Goal: Task Accomplishment & Management: Manage account settings

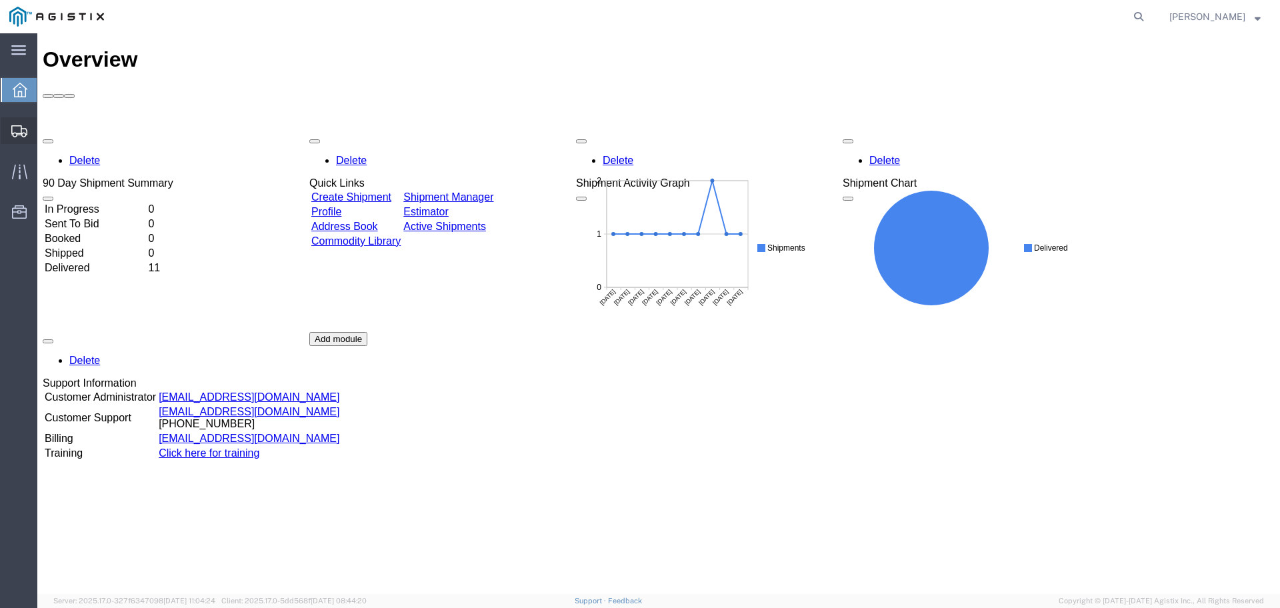
click at [0, 0] on span "Create Shipment" at bounding box center [0, 0] width 0 height 0
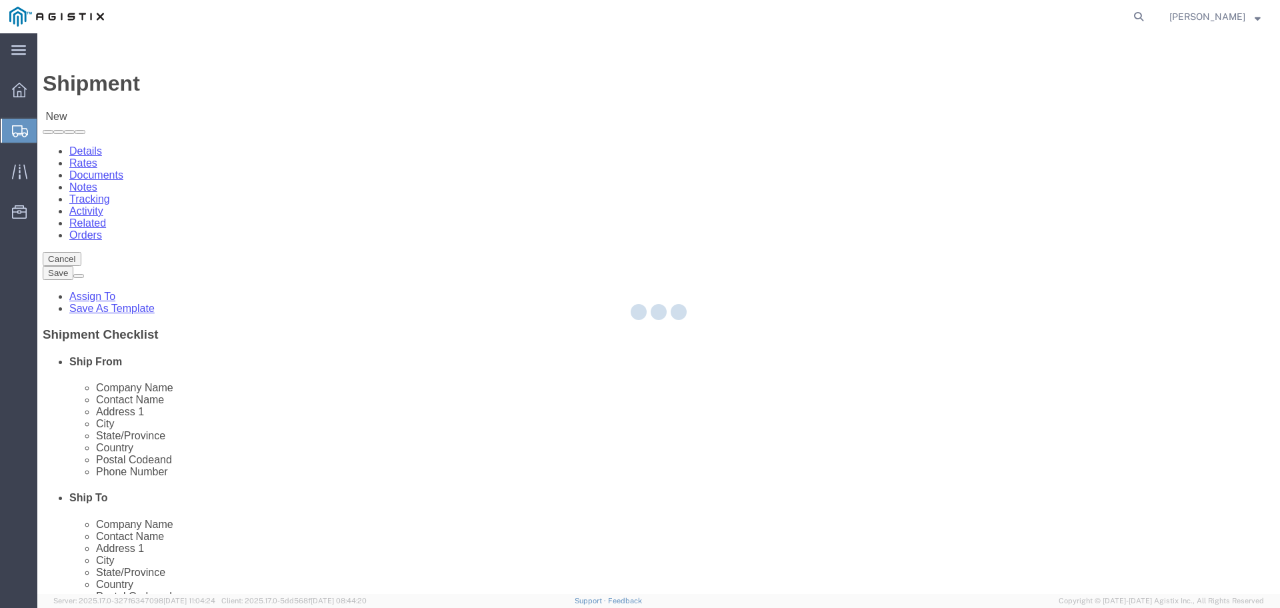
select select
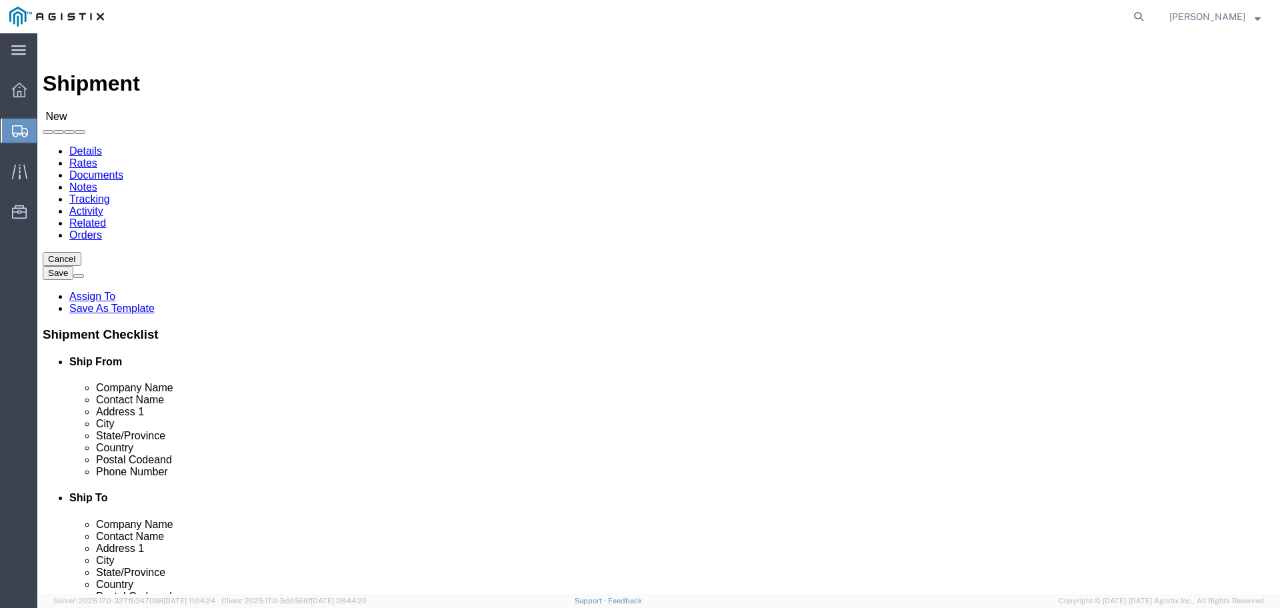
click select "Select MetaFLO Technologies PG&E"
select select "9596"
click select "Select MetaFLO Technologies PG&E"
select select
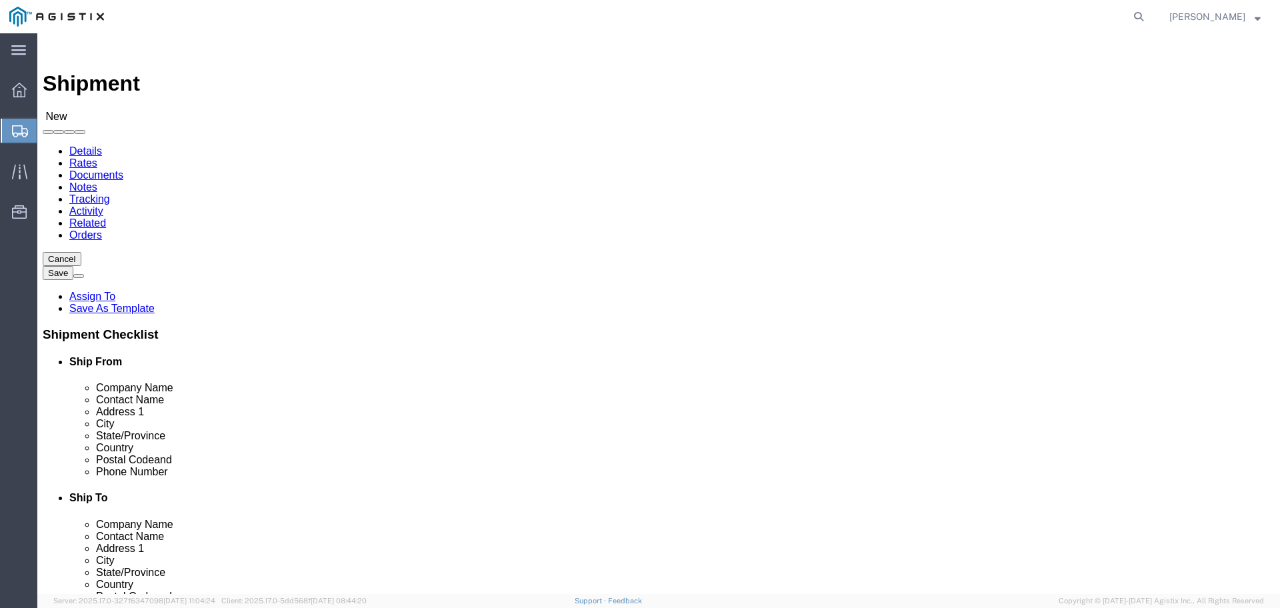
click select "Select All Others [GEOGRAPHIC_DATA] [GEOGRAPHIC_DATA] [GEOGRAPHIC_DATA] [GEOGRA…"
select select "23082"
click select "Select All Others [GEOGRAPHIC_DATA] [GEOGRAPHIC_DATA] [GEOGRAPHIC_DATA] [GEOGRA…"
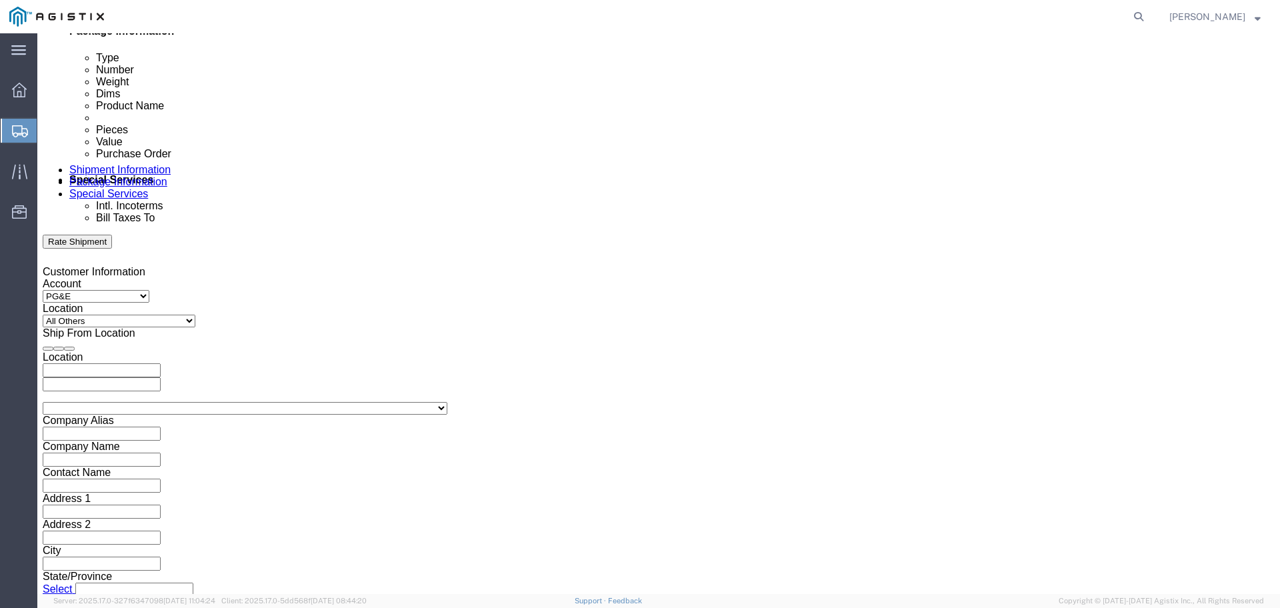
scroll to position [694, 0]
click input "text"
paste input "2701234574"
type input "2701234574"
click select "Select Air Less than Truckload Multi-Leg Ocean Freight Rail Small Parcel Truckl…"
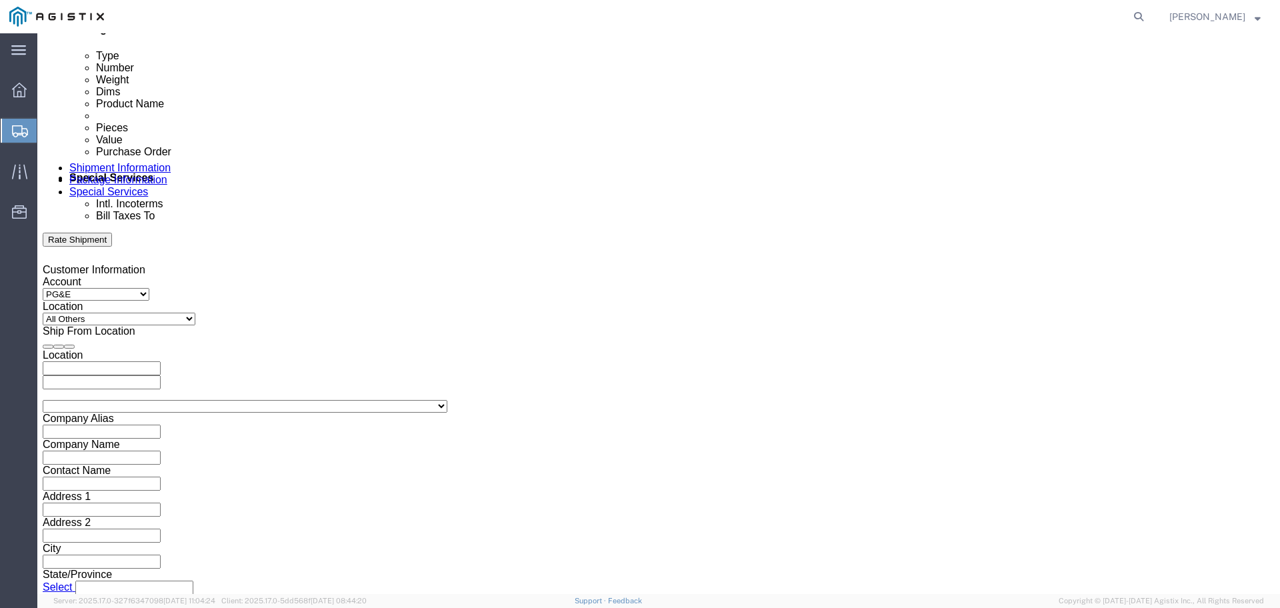
select select "TL"
click select "Select Air Less than Truckload Multi-Leg Ocean Freight Rail Small Parcel Truckl…"
click select "Select 1-Ton (PSS) 10 Wheel 10 Yard Dump Truck 20 Yard Dump Truck Bobtail Botto…"
select select "FLBD"
click select "Select 1-Ton (PSS) 10 Wheel 10 Yard Dump Truck 20 Yard Dump Truck Bobtail Botto…"
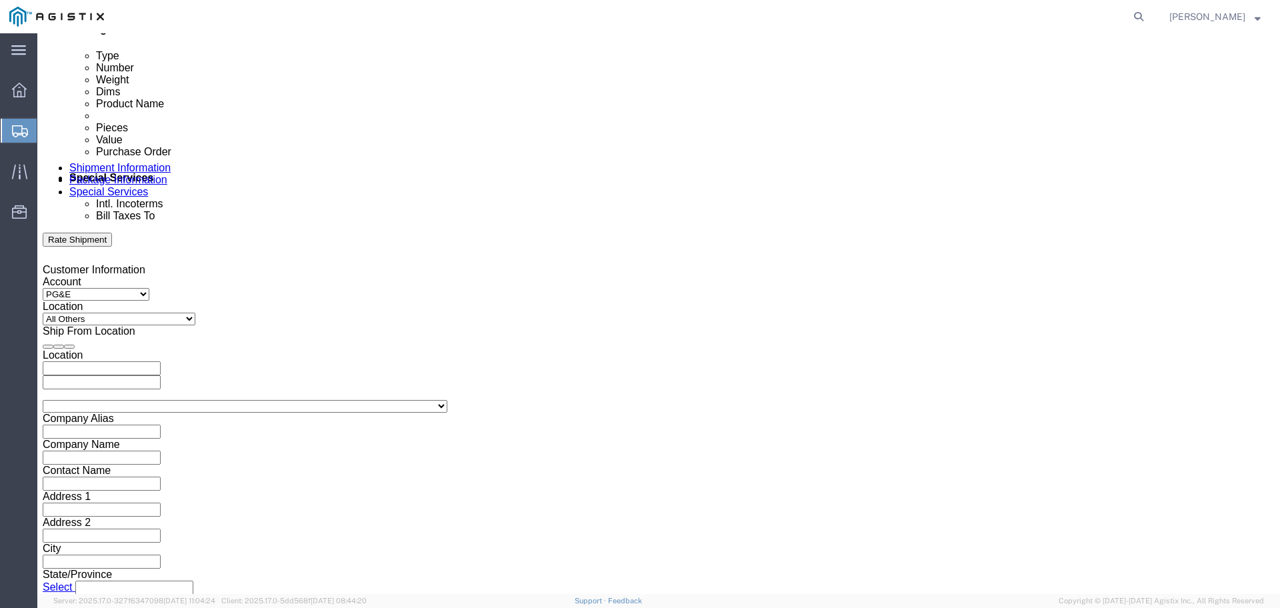
click select "Select 35 Feet 20 Feet 28 Feet 53 Feet 40 Feet 48 Feet"
select select "53FT"
click select "Select 35 Feet 20 Feet 28 Feet 53 Feet 40 Feet 48 Feet"
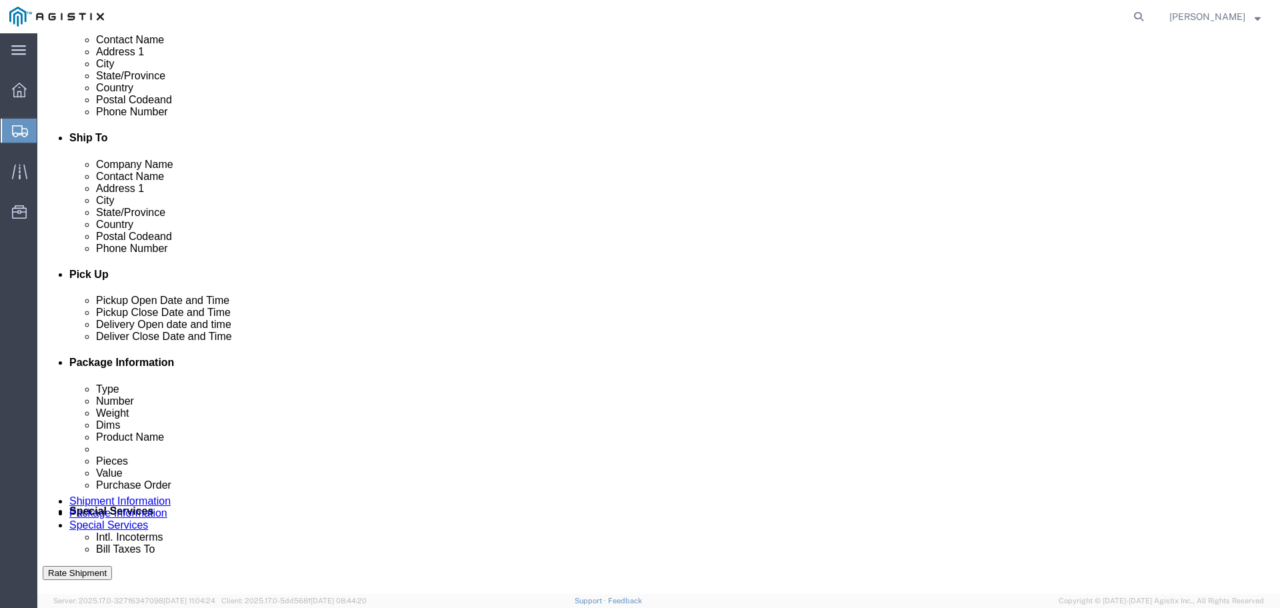
scroll to position [193, 0]
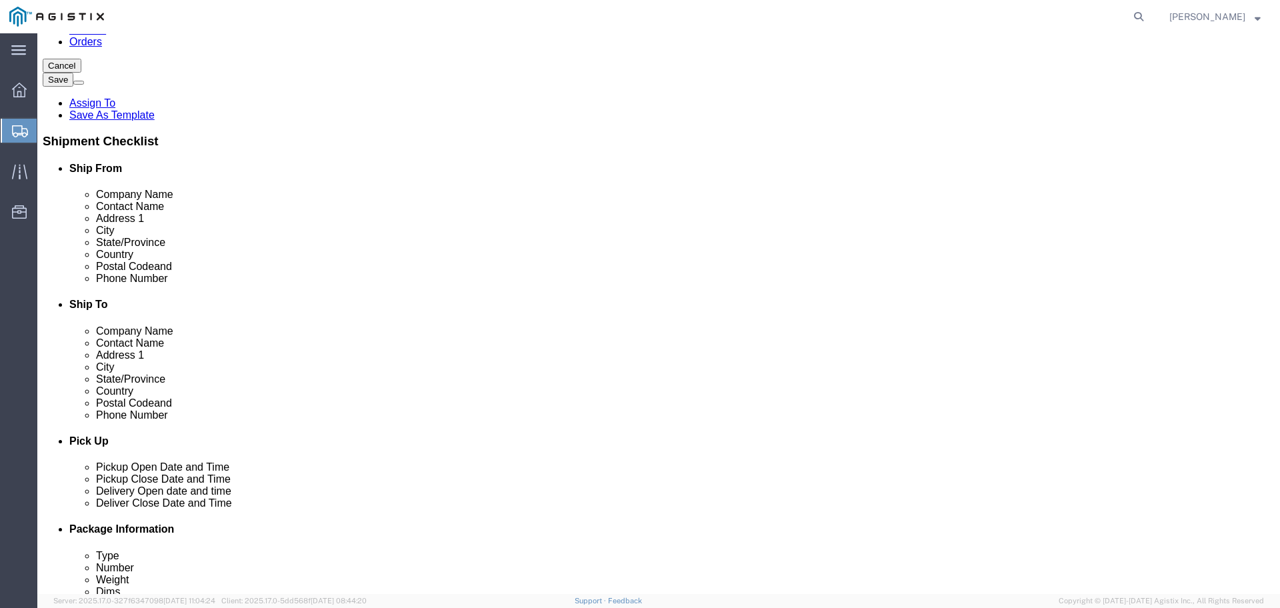
click input "text"
type input "Meta"
click p "- MetaFLO C/O BlendPack LLC - ([PERSON_NAME]) [STREET_ADDRESS] , 12:00 AM - 12:…"
select select "[GEOGRAPHIC_DATA]"
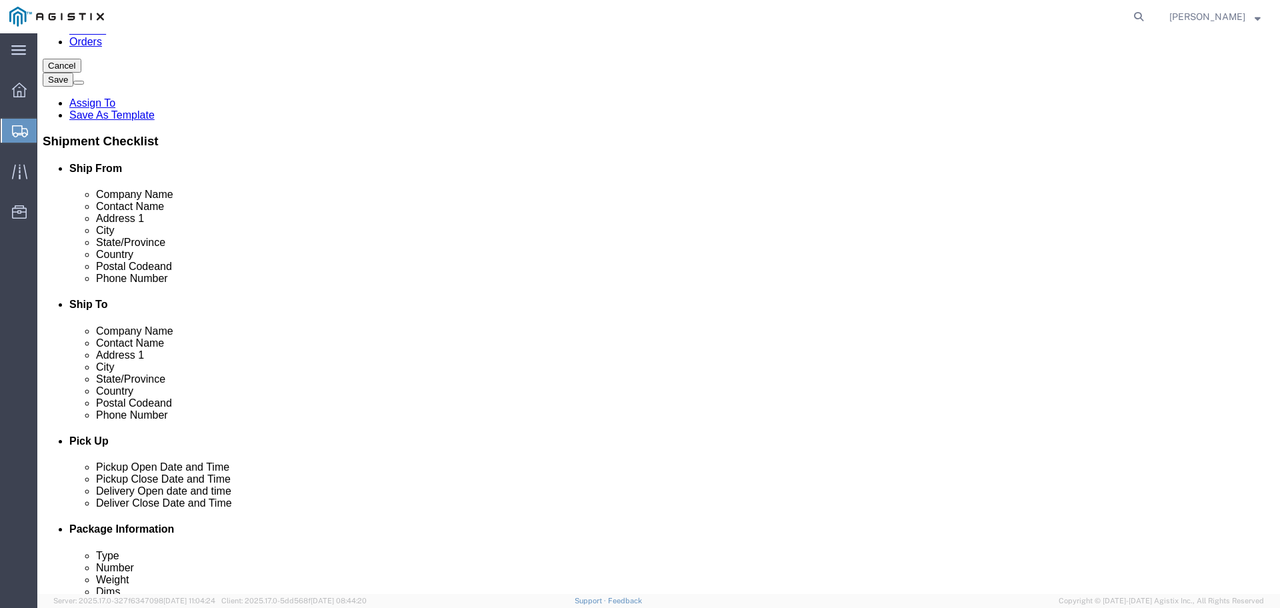
type input "MetaFLO C/O BlendPack LLC"
click input "text"
type input "PG&E"
click input "text"
paste input "[PERSON_NAME]"
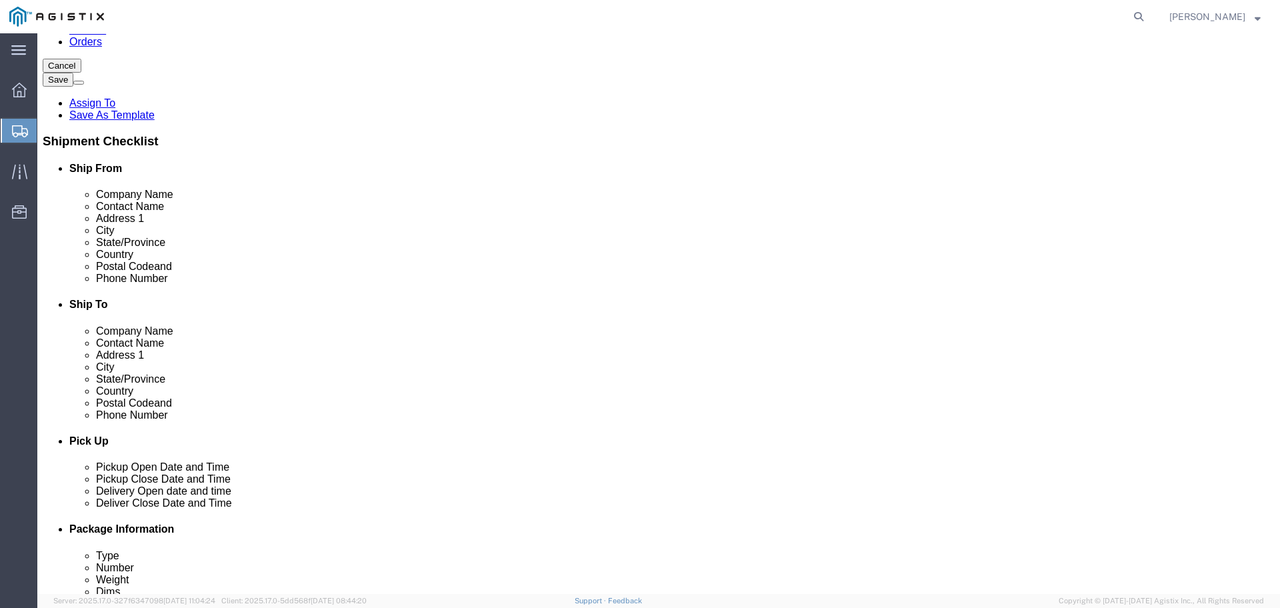
type input "[PERSON_NAME]"
click p "- PG&E - ([PERSON_NAME]) [STREET_ADDRESS] , 12:00 AM - 12:00 AM"
select select "CA"
type input "[PERSON_NAME]"
click input "[PERSON_NAME]"
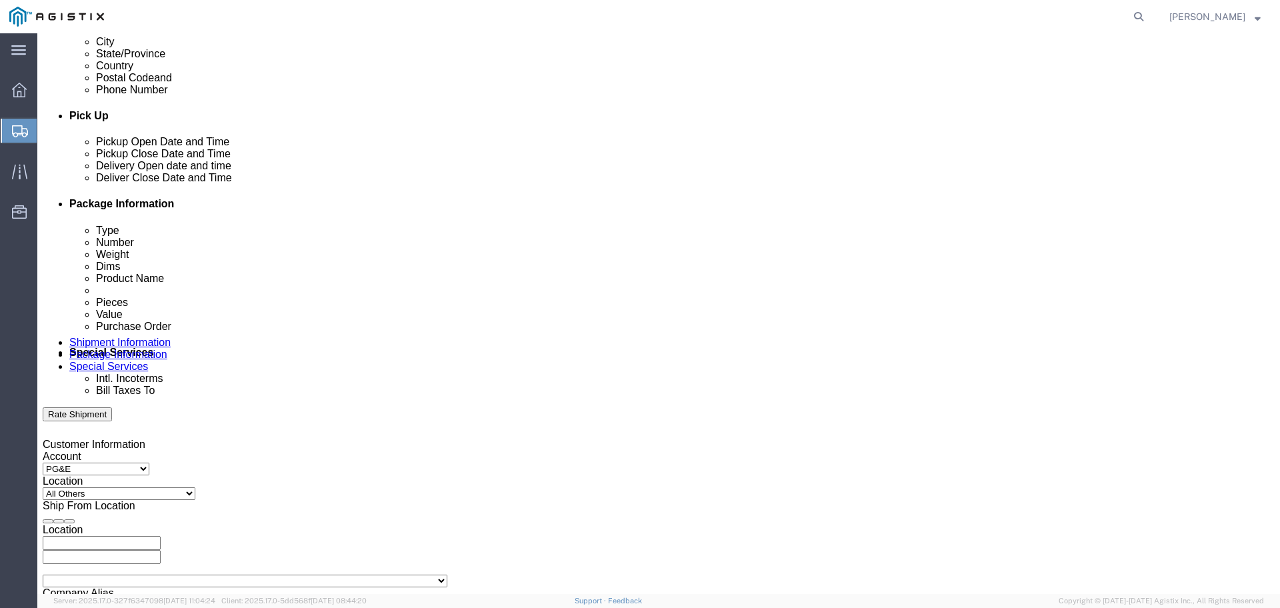
scroll to position [610, 0]
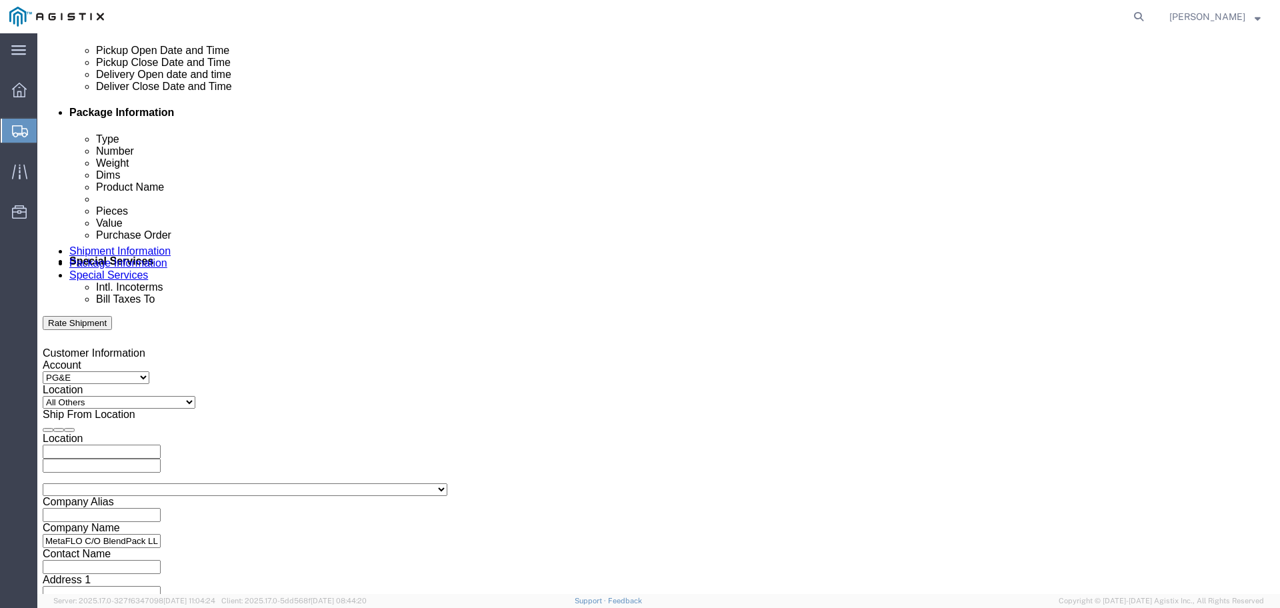
click div "[DATE] 12:00 AM"
click input "10:00 PM"
click input "8:00 PM"
click input "8:00 AM"
click input "7:00 AM"
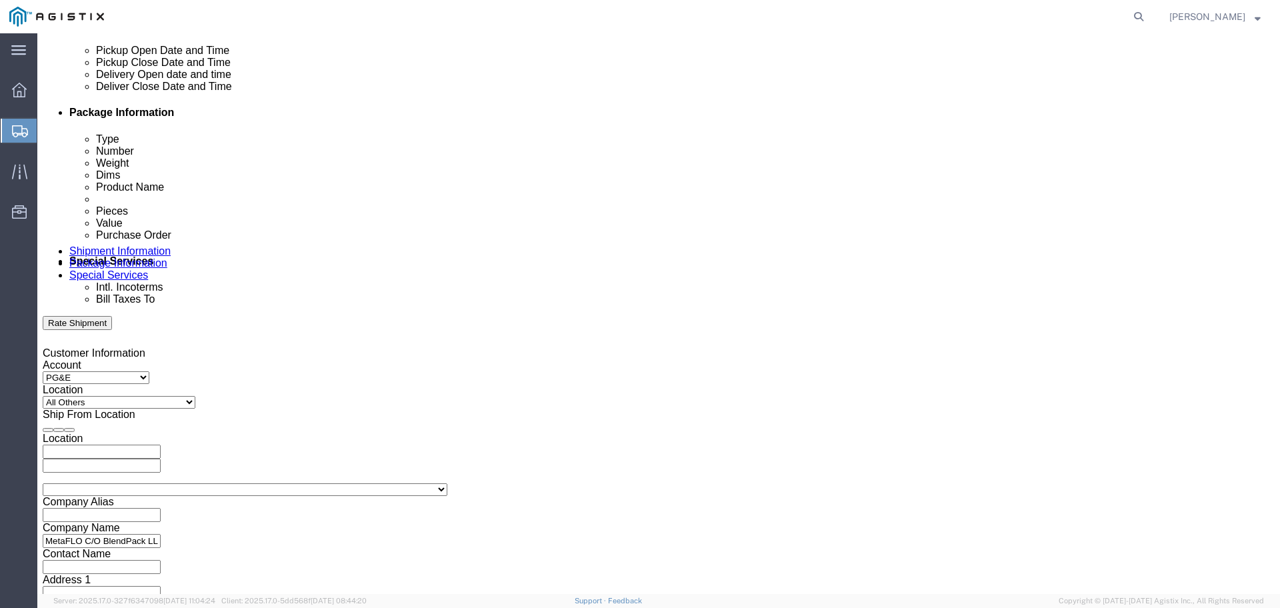
type input "7:30AM"
click button "Apply"
click div "[DATE] 8:30 AM"
click input "3:30 AM"
type input "3:30 PM"
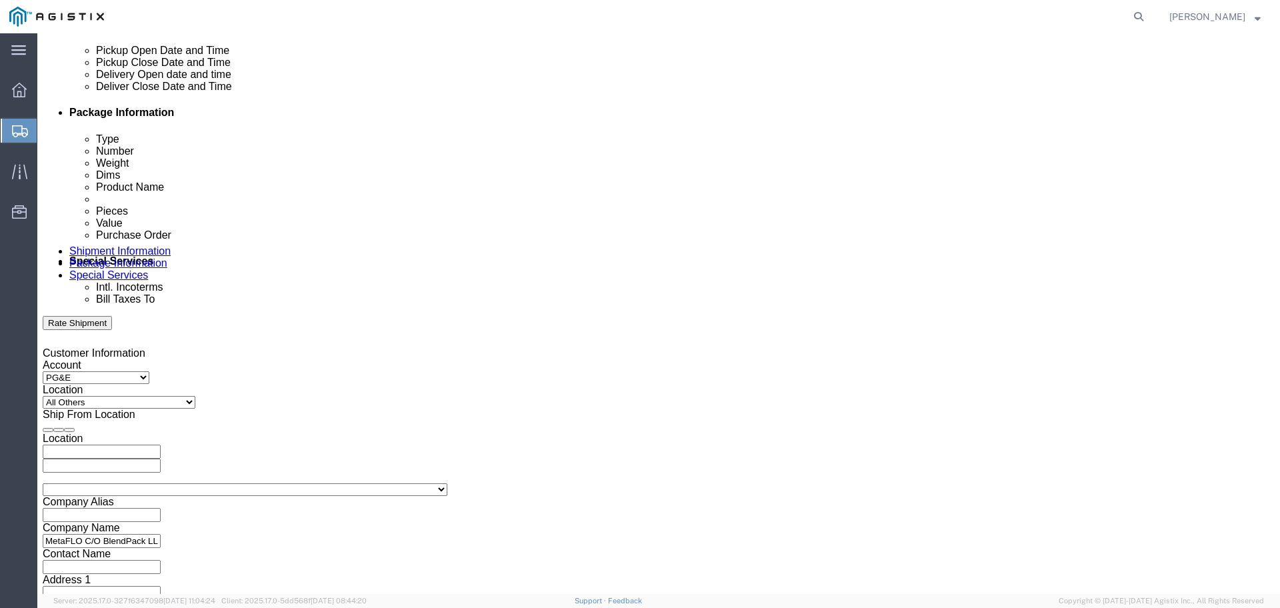
click button "Apply"
click div
click input "4:30 PM"
click input "text"
click div "[DATE] 4:30 PM"
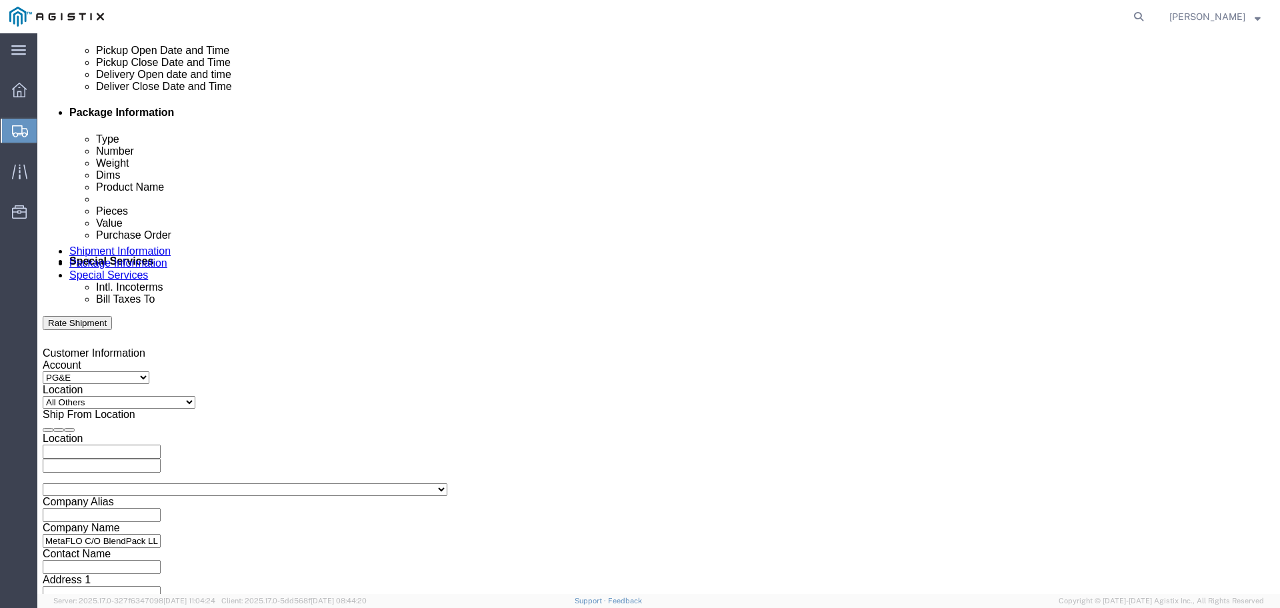
click input "8:30 PM"
click input "8:00 PM"
type input "8:00 AM"
click button "Apply"
click div
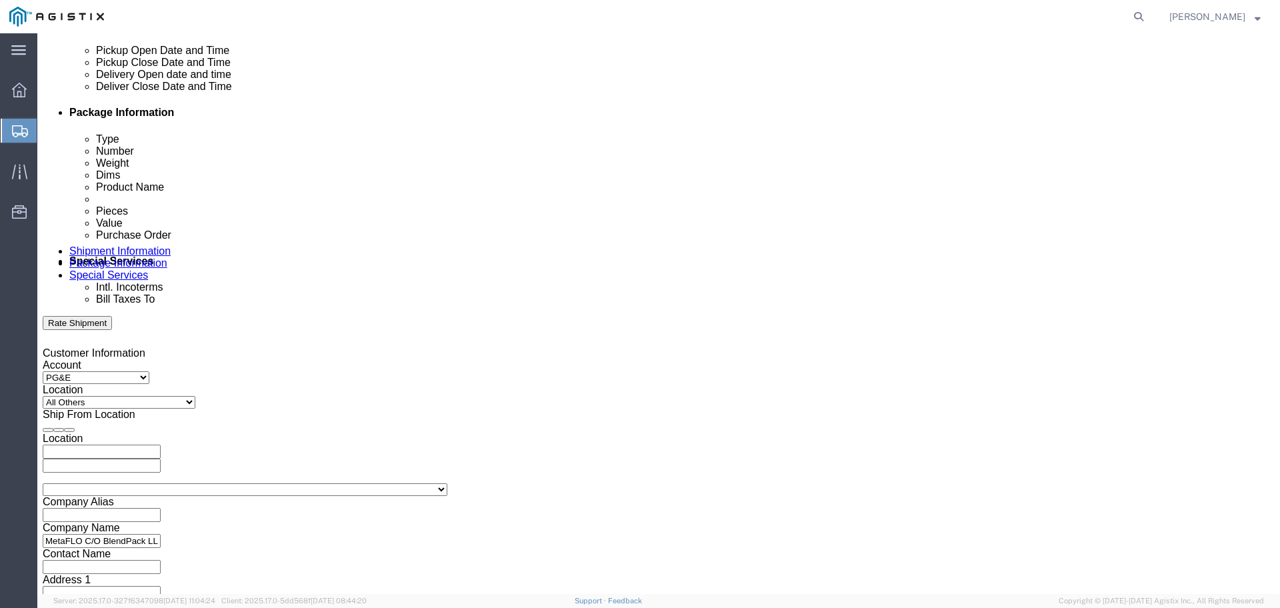
click input "4:30 PM"
type input "4:00 PM"
click button "Apply"
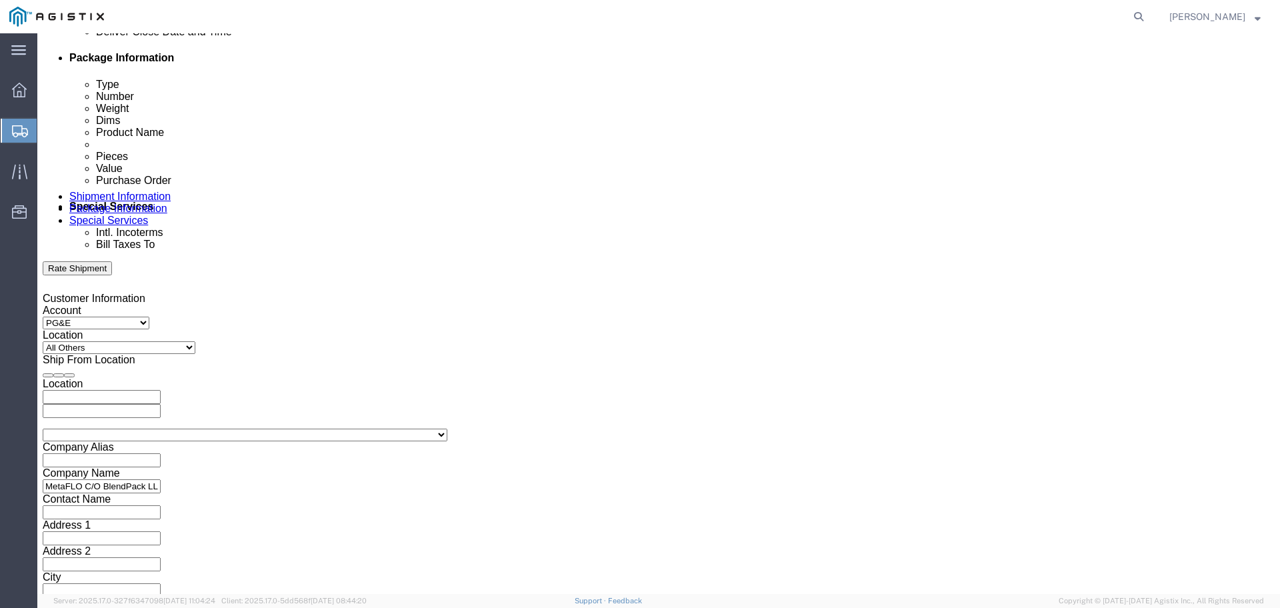
scroll to position [694, 0]
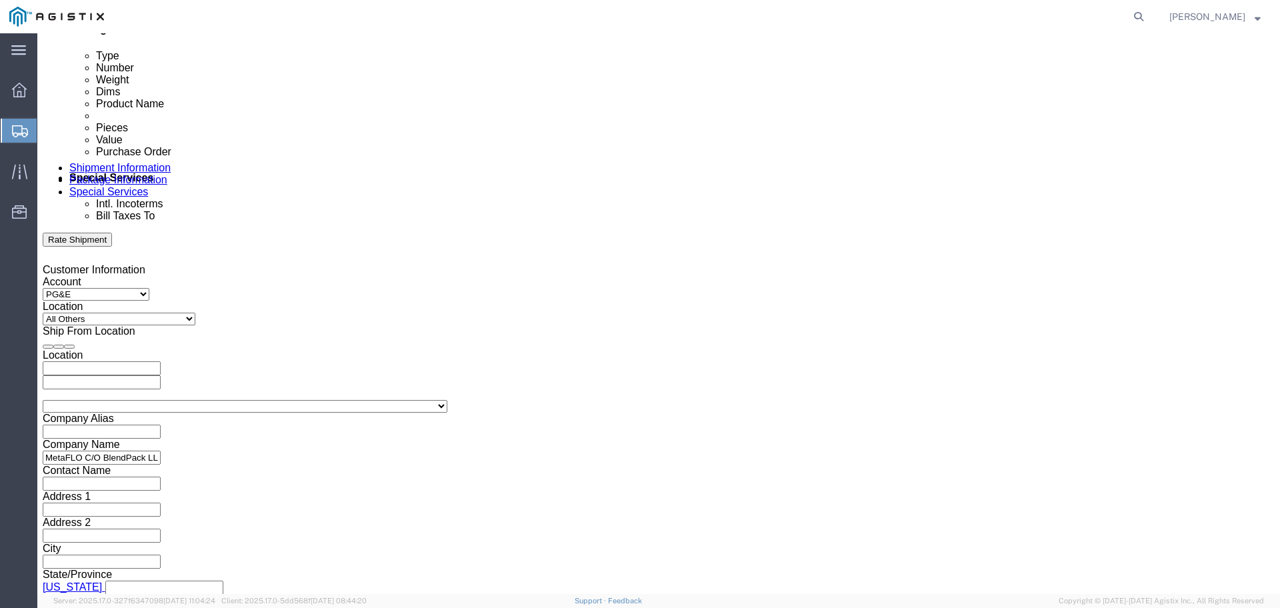
click button "Continue"
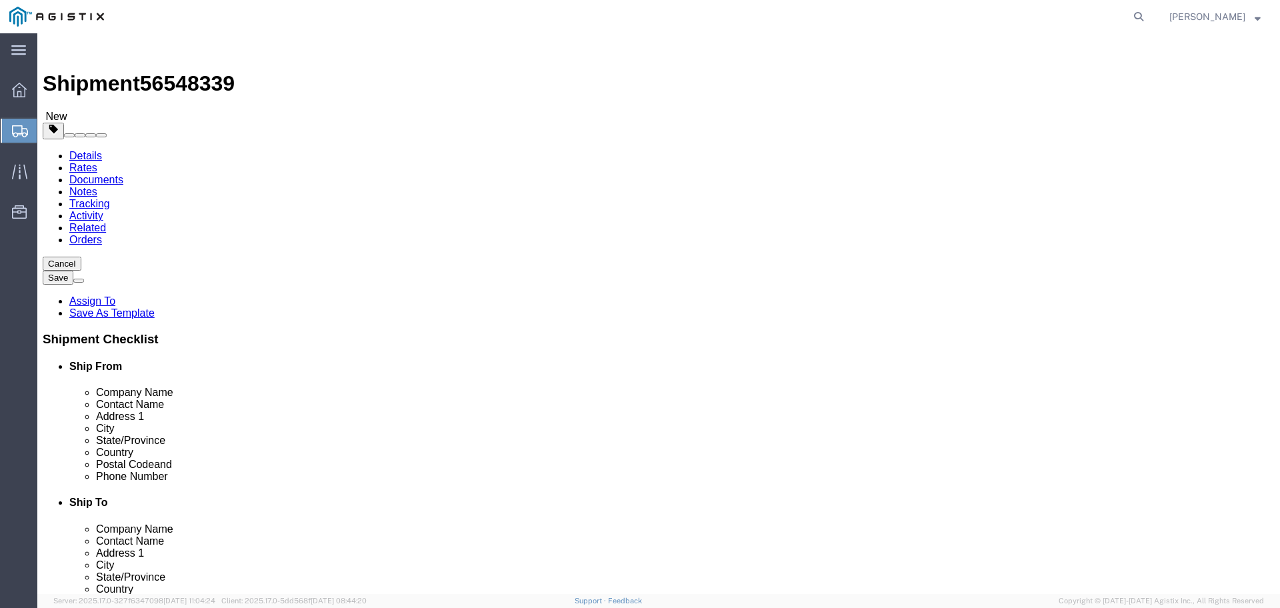
click select "Select Bulk Bundle(s) Cardboard Box(es) Carton(s) Crate(s) Drum(s) (Fiberboard)…"
select select "PSNS"
click select "Select Bulk Bundle(s) Cardboard Box(es) Carton(s) Crate(s) Drum(s) (Fiberboard)…"
click input "1"
type input "880"
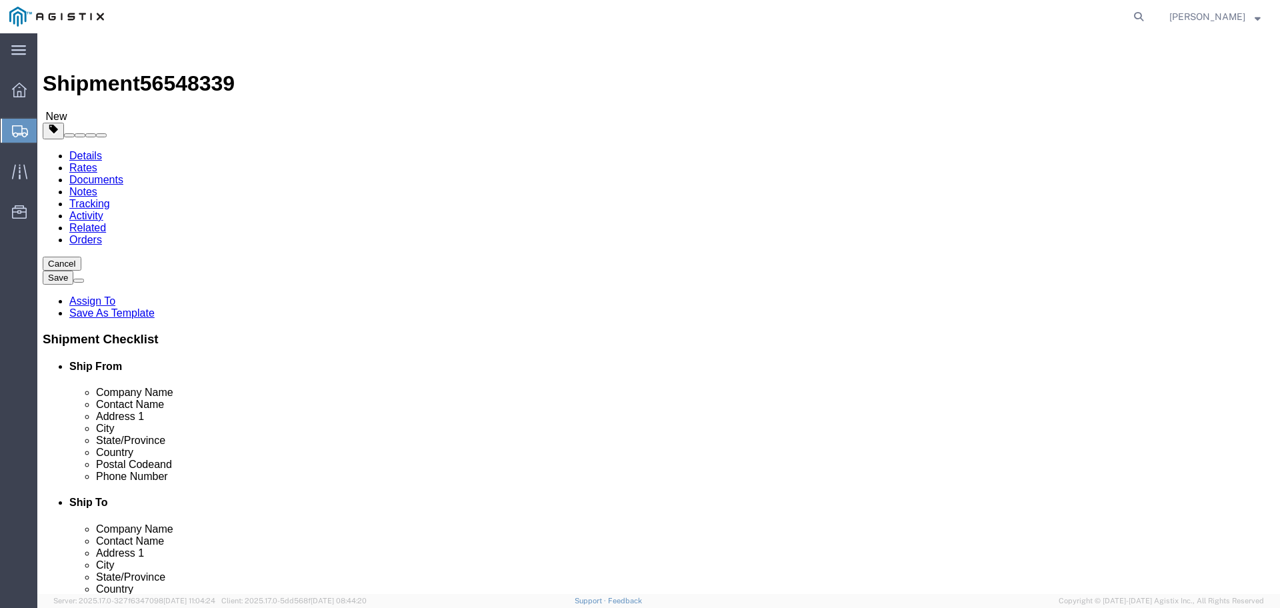
click input "text"
type input "48"
click input "text"
type input "40"
click input "text"
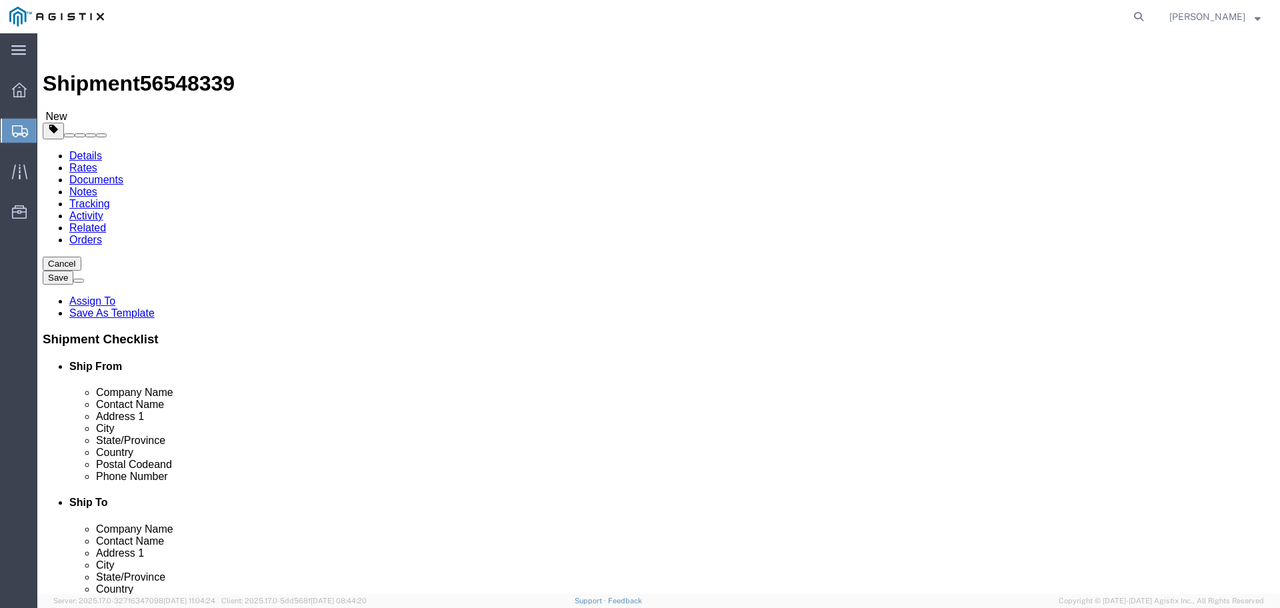
type input "52"
drag, startPoint x: 210, startPoint y: 331, endPoint x: 147, endPoint y: 328, distance: 63.4
click div "Weight Total weight of packages in pounds or kilograms 0.00 Select kgs lbs Ship…"
type input "46200"
click link "Add Content"
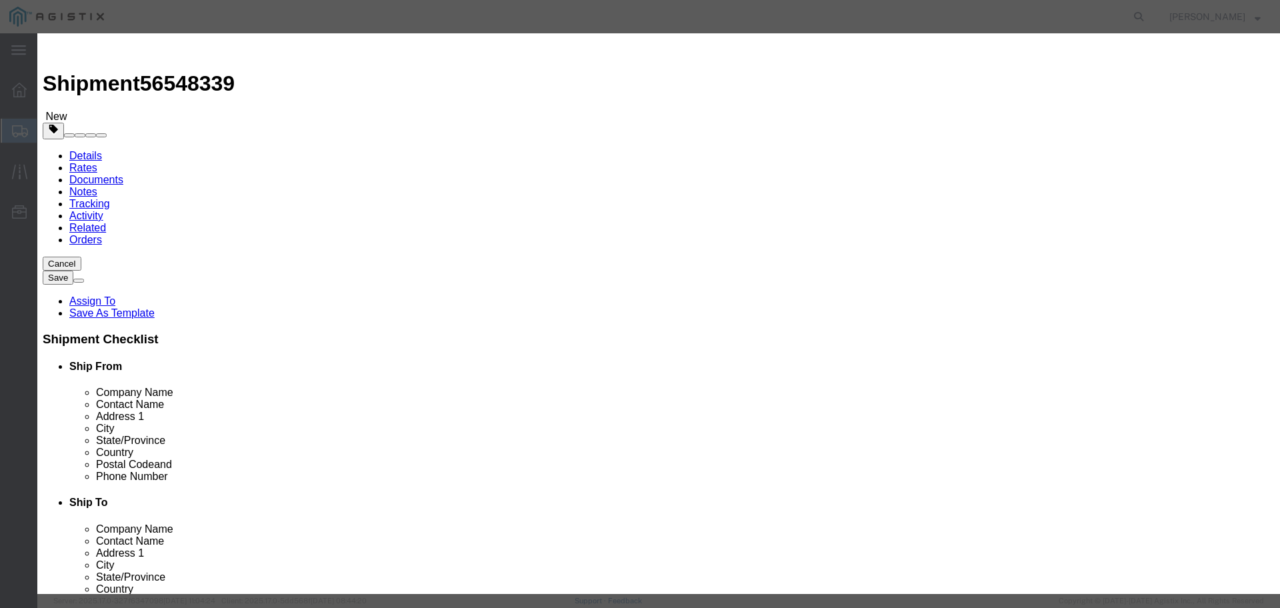
click input "text"
type input "MF003"
click span "Model:"
select select
select select "USD"
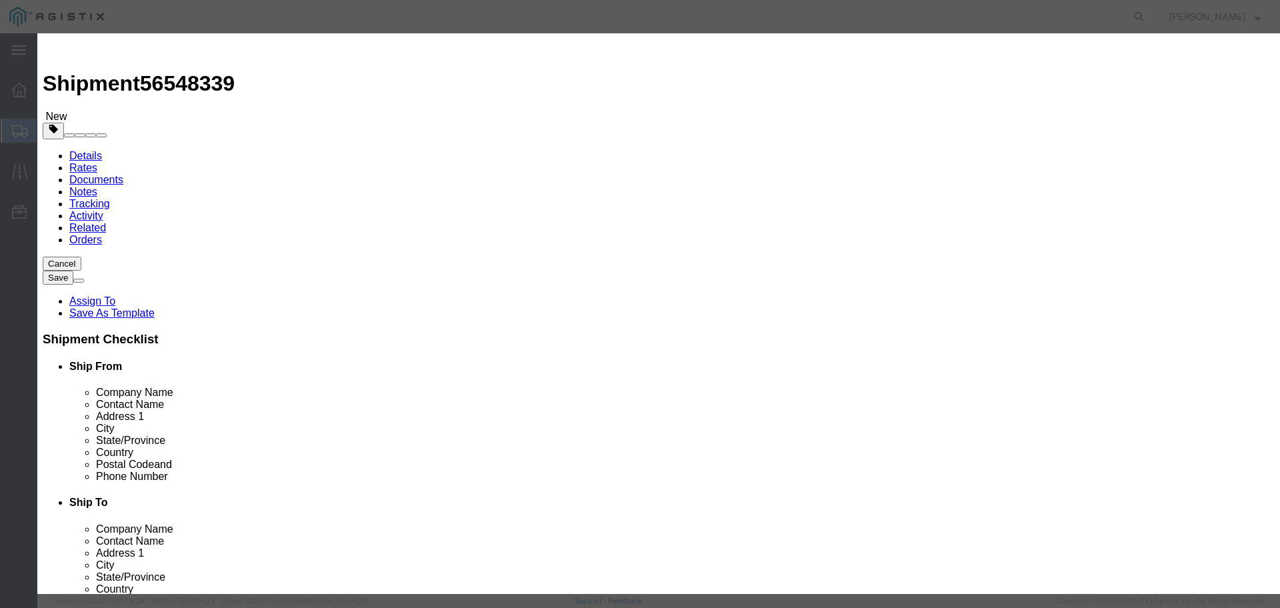
type input "METAFLO MF003"
type input "M490839"
type input "METAFLO MF003"
click input "text"
type input "880"
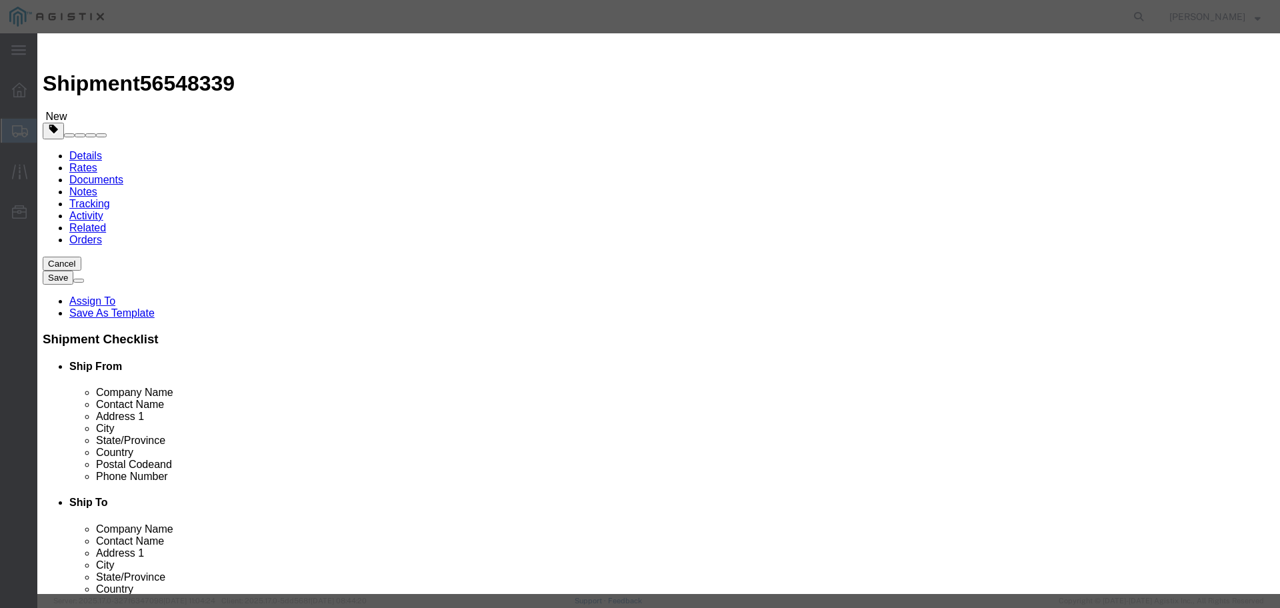
click input "text"
type input "58520"
click button "Save & Close"
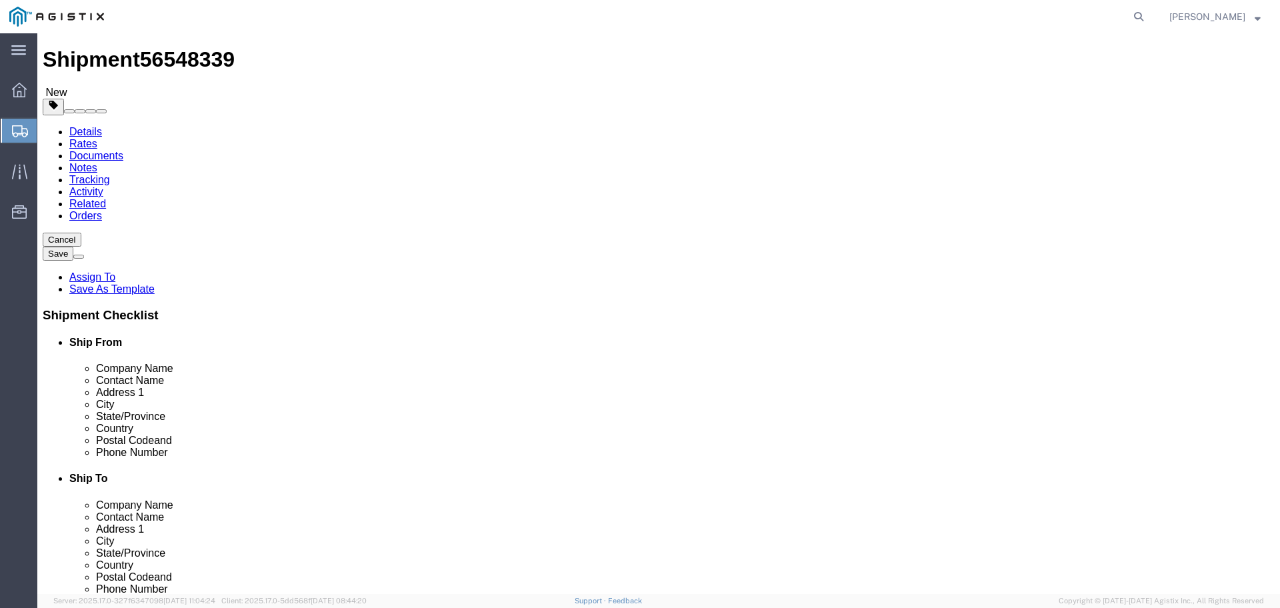
scroll to position [37, 0]
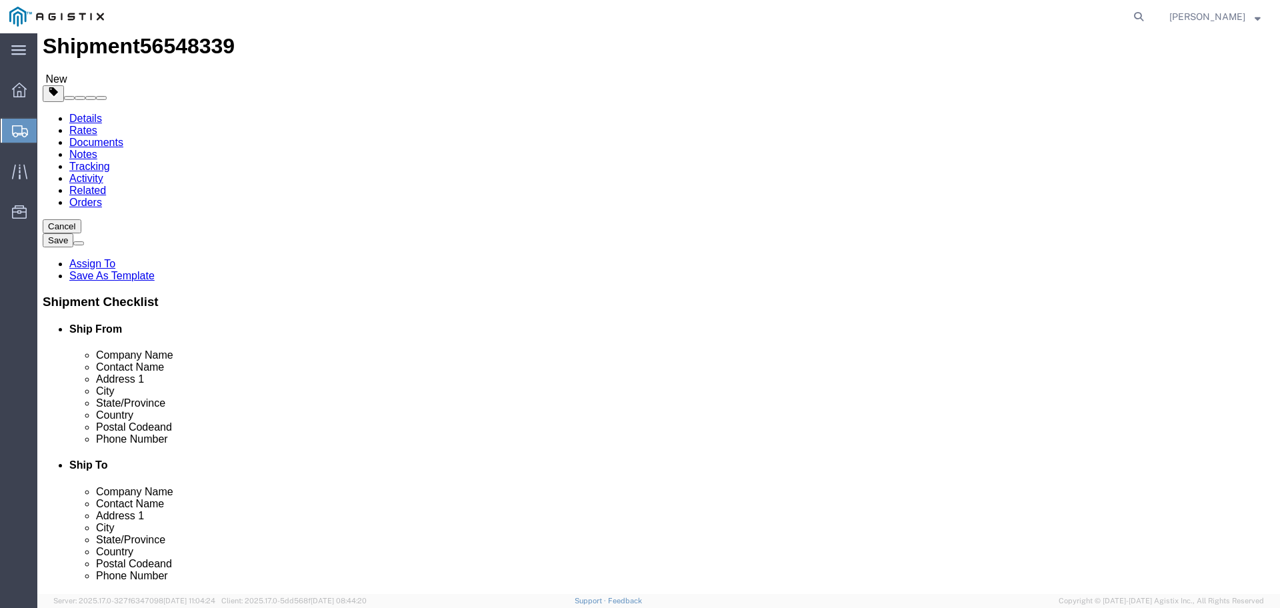
click button "Continue"
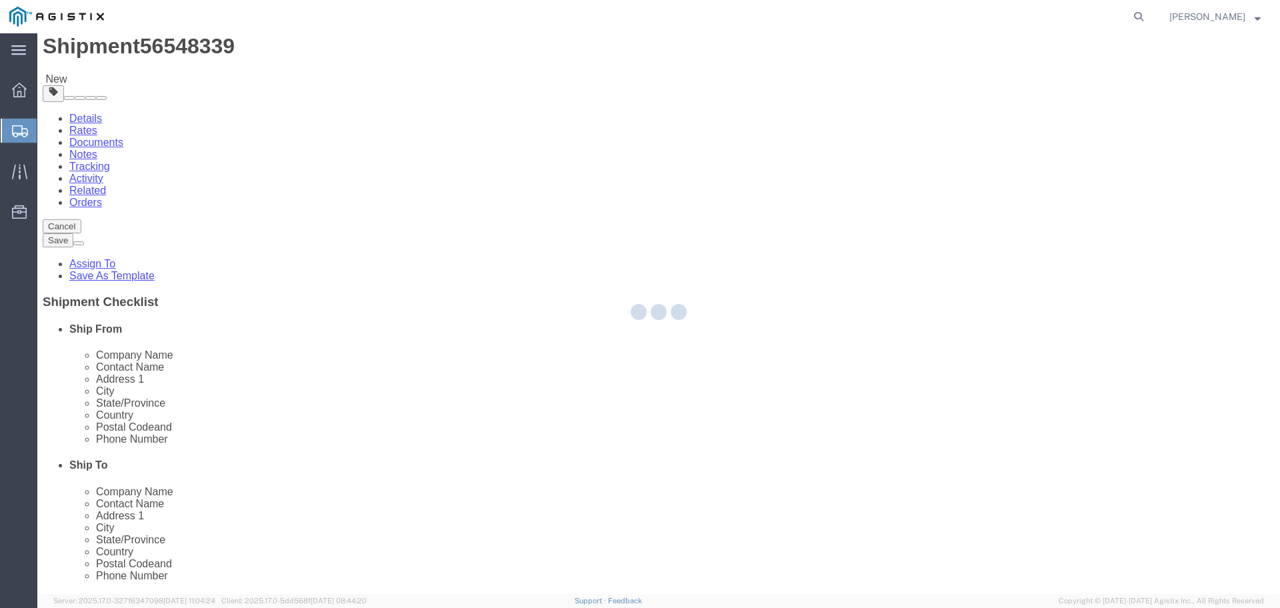
select select
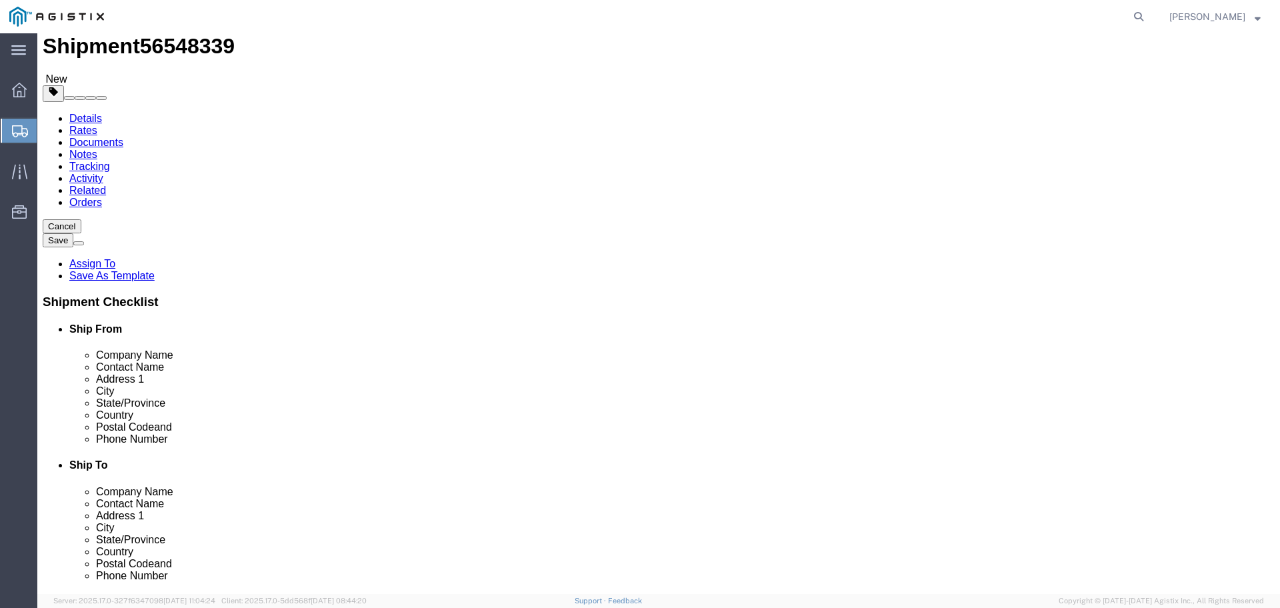
click span "Select one or more"
click span "Tarp Required"
select select "VEHICLE_TARP_REQUIRED_FLAG"
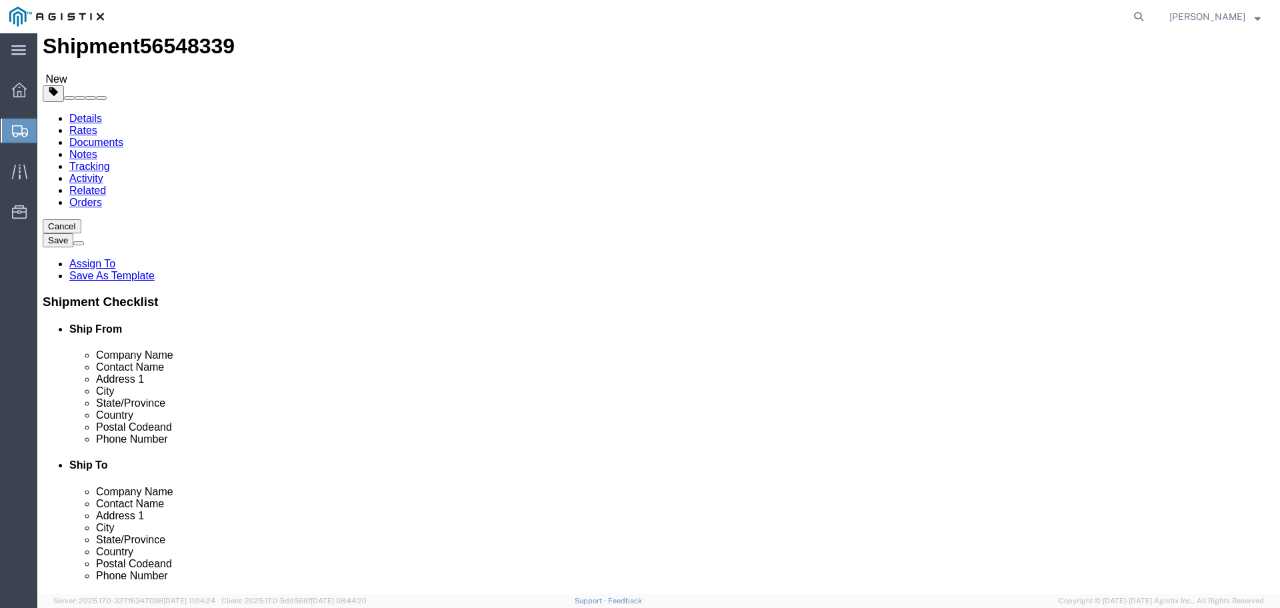
click div "Please fix the following errors Customer Information Account Select MetaFLO Tec…"
click textarea
click textarea "Please contact the receiver to schedule appointment delivery."
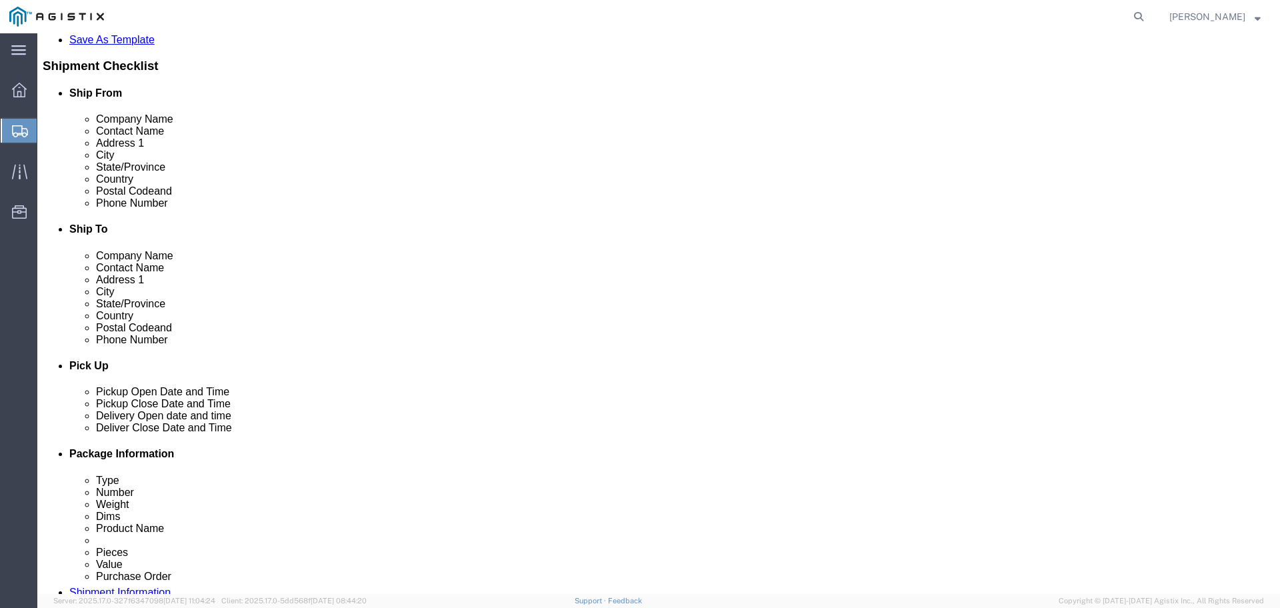
scroll to position [454, 0]
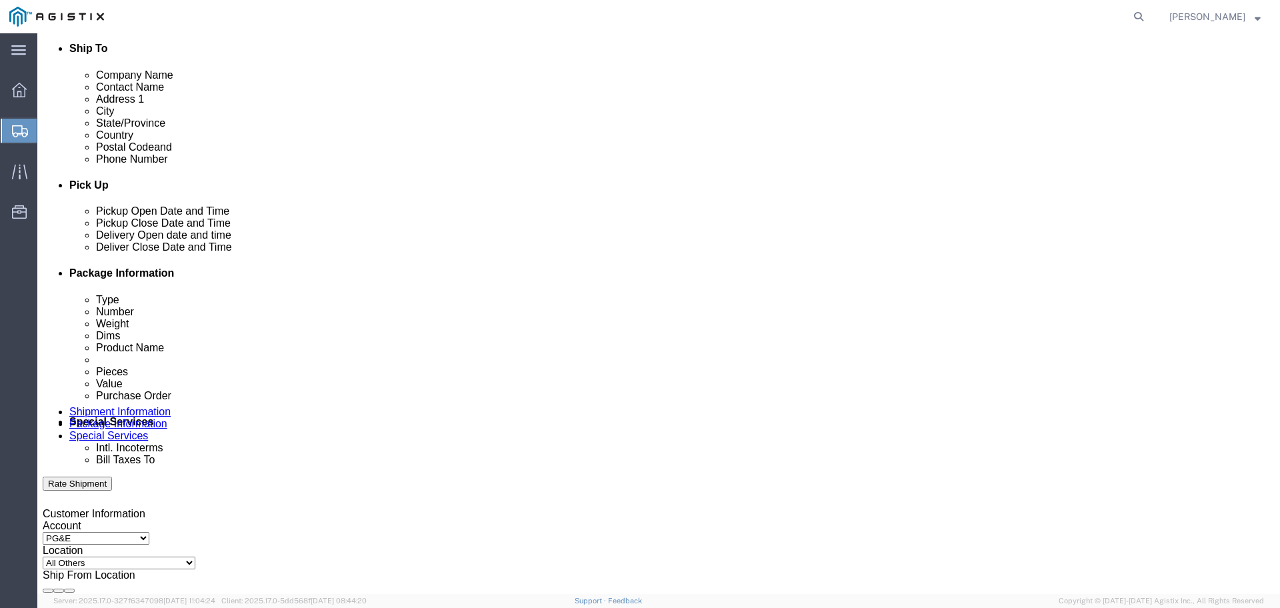
type textarea "Please contact the receiver to schedule the appointment delivery."
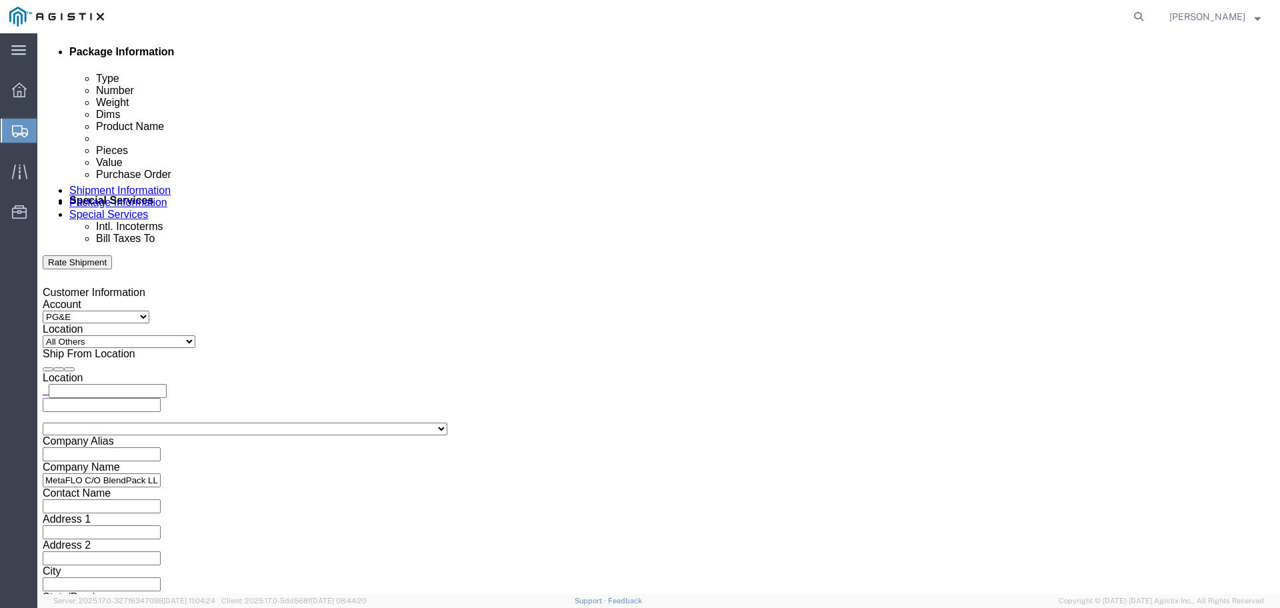
scroll to position [668, 0]
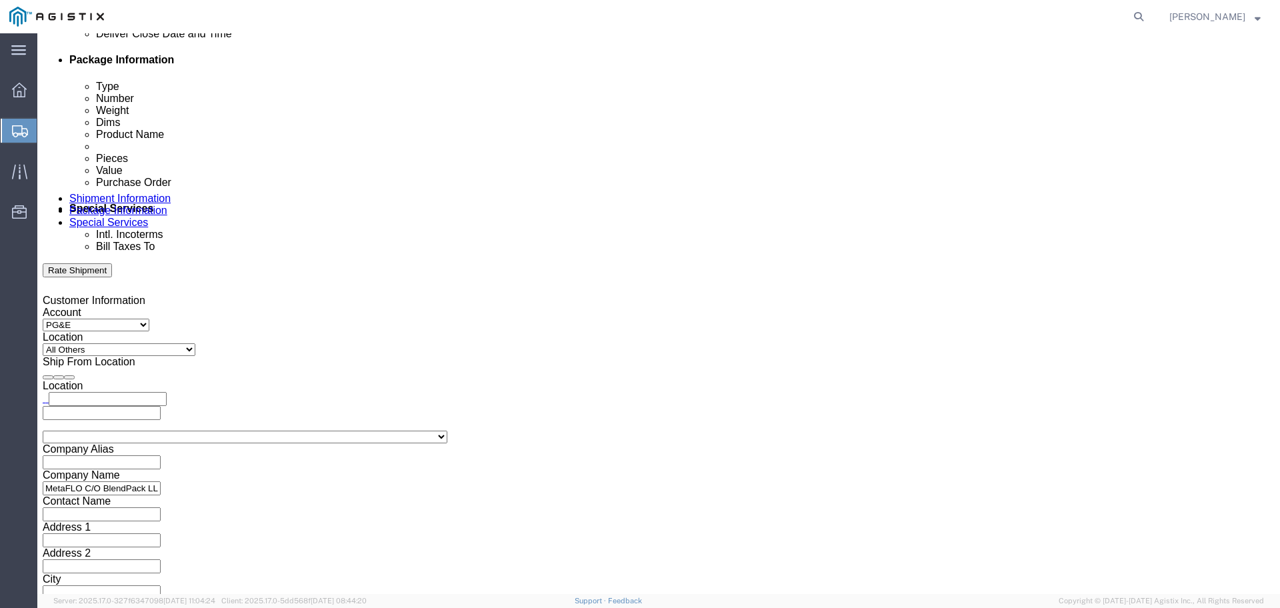
click ul "Enter Email Address"
type input "[EMAIL_ADDRESS][DOMAIN_NAME]"
click input "BOL"
checkbox input "true"
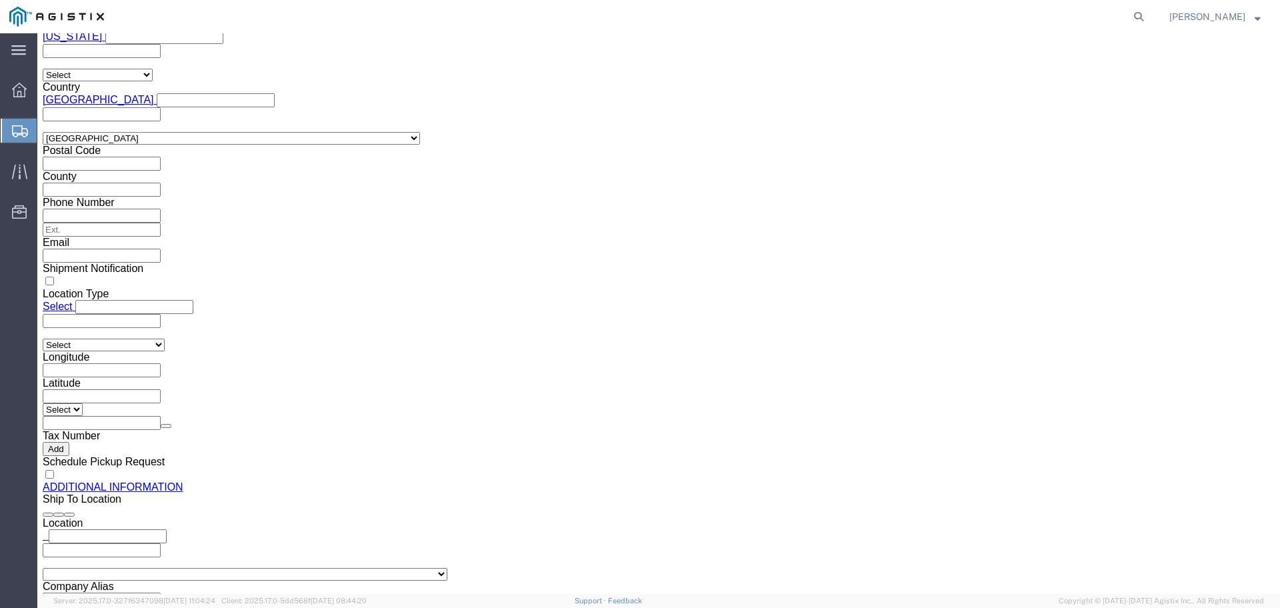
scroll to position [1251, 0]
click button "Rate Shipment"
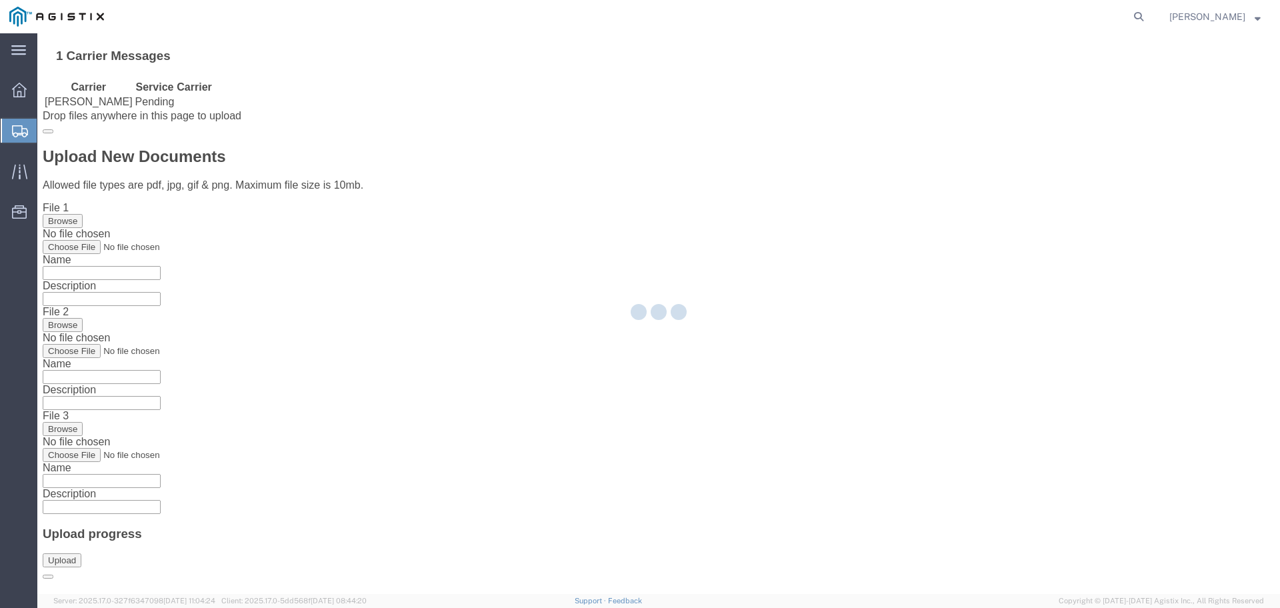
scroll to position [0, 0]
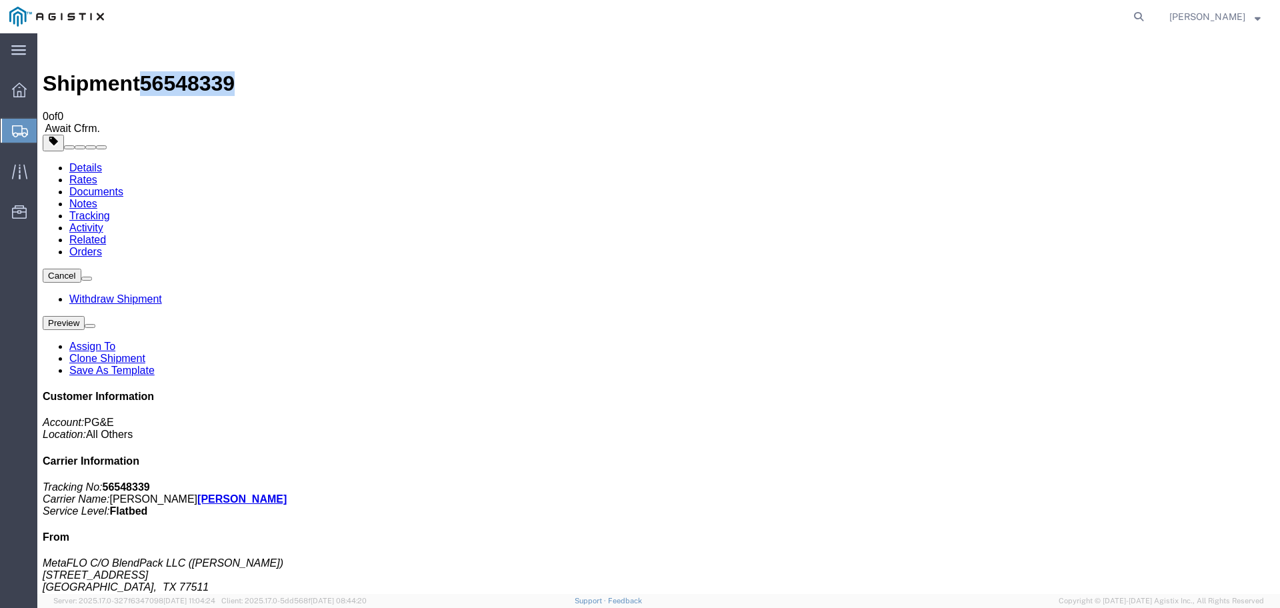
drag, startPoint x: 217, startPoint y: 51, endPoint x: 149, endPoint y: 44, distance: 67.7
click at [149, 71] on span "56548339" at bounding box center [187, 83] width 95 height 24
copy span "56548339"
click at [0, 0] on span "Create Shipment" at bounding box center [0, 0] width 0 height 0
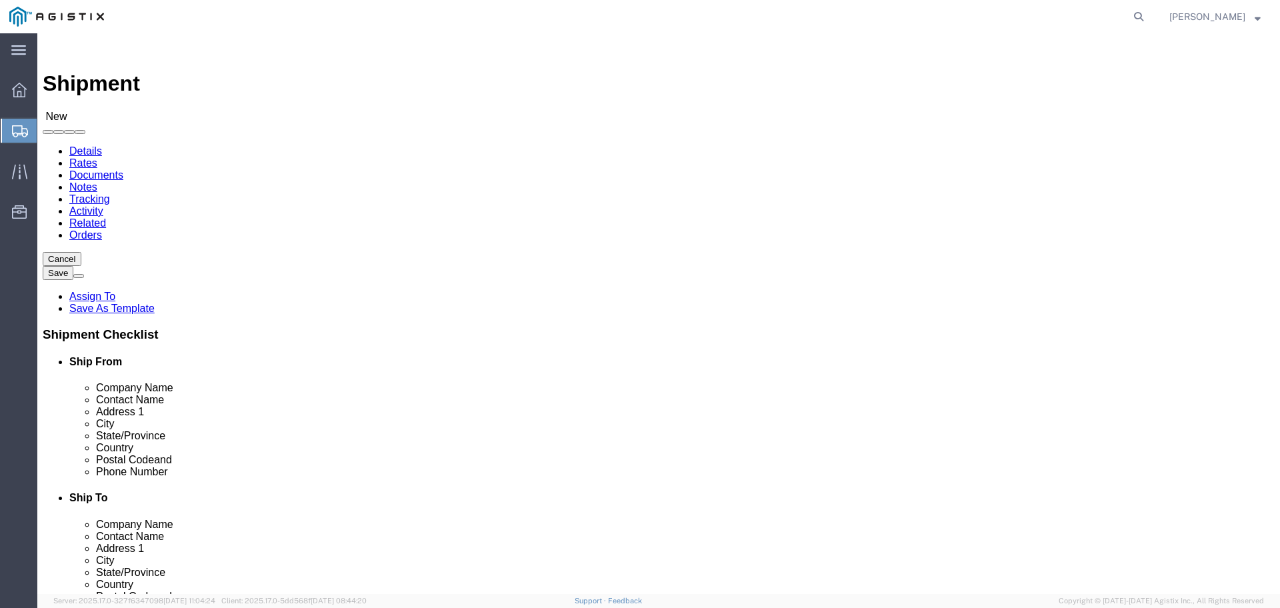
click select "Select MetaFLO Technologies PG&E"
select select "9596"
click select "Select MetaFLO Technologies PG&E"
select select
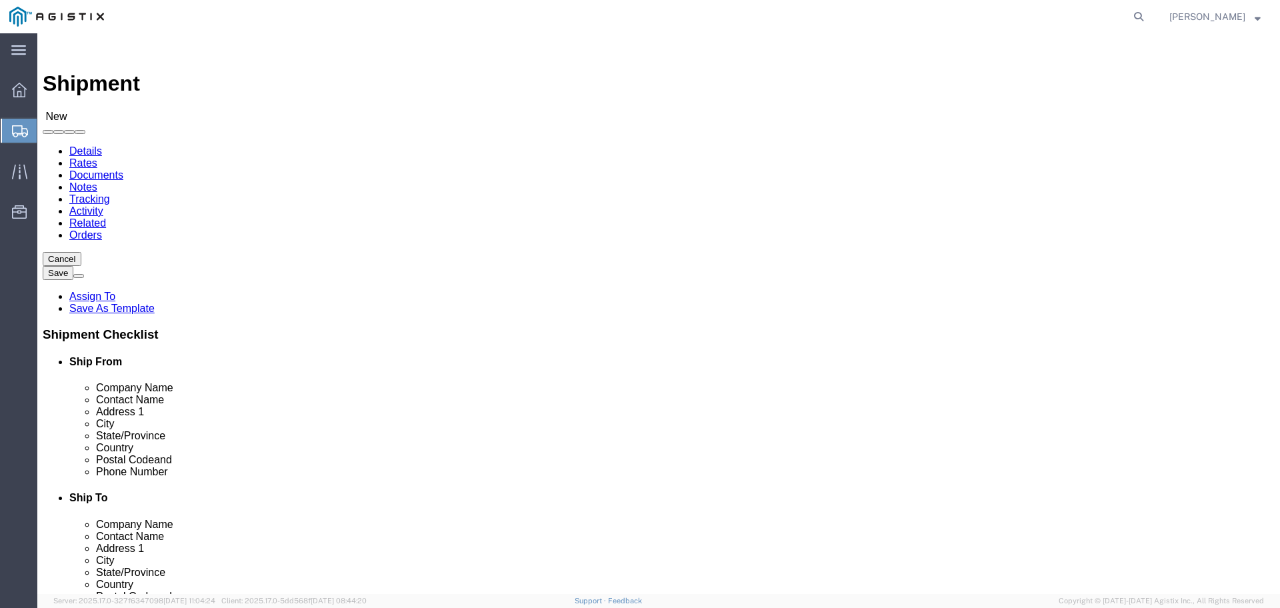
click select "Select All Others [GEOGRAPHIC_DATA] [GEOGRAPHIC_DATA] [GEOGRAPHIC_DATA] [GEOGRA…"
select select "23082"
click select "Select All Others [GEOGRAPHIC_DATA] [GEOGRAPHIC_DATA] [GEOGRAPHIC_DATA] [GEOGRA…"
click input "text"
type input "MetaFLO"
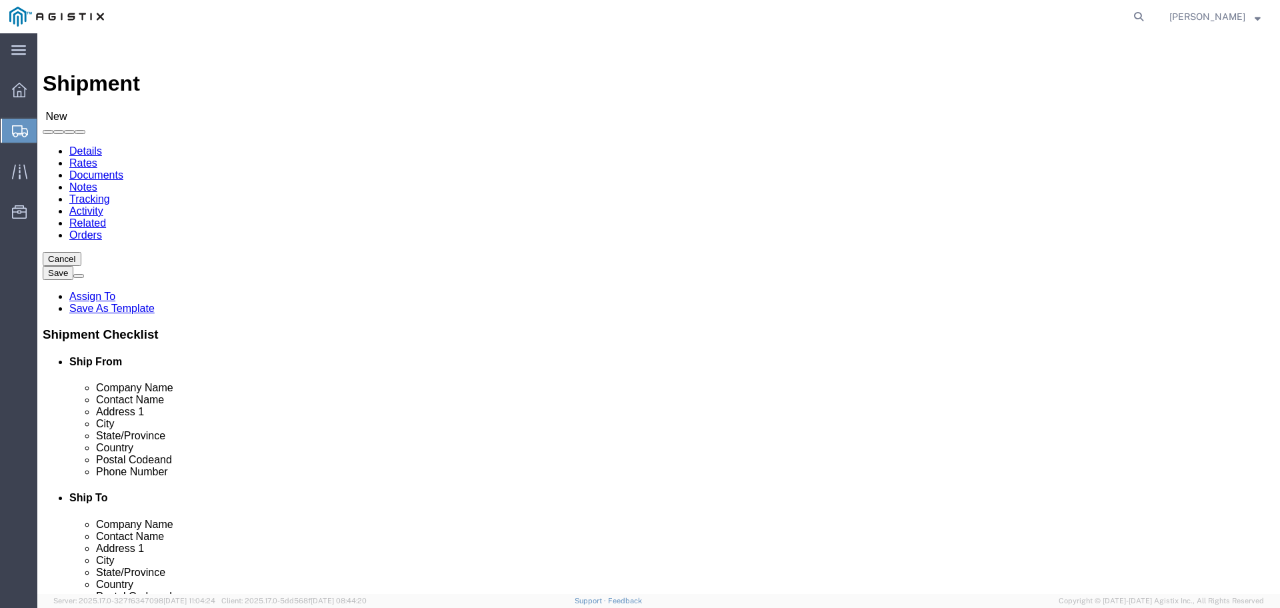
click p "- MetaFLO C/O BlendPack LLC - ([PERSON_NAME]) [STREET_ADDRESS] , 12:00 AM - 12:…"
select select "[GEOGRAPHIC_DATA]"
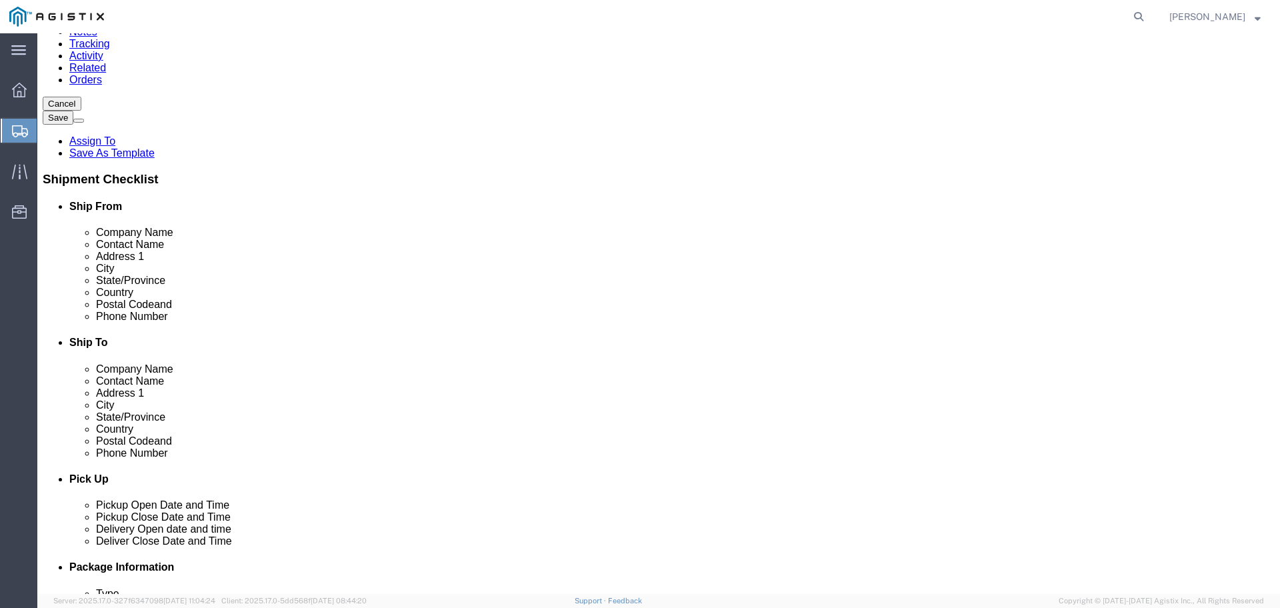
scroll to position [83, 0]
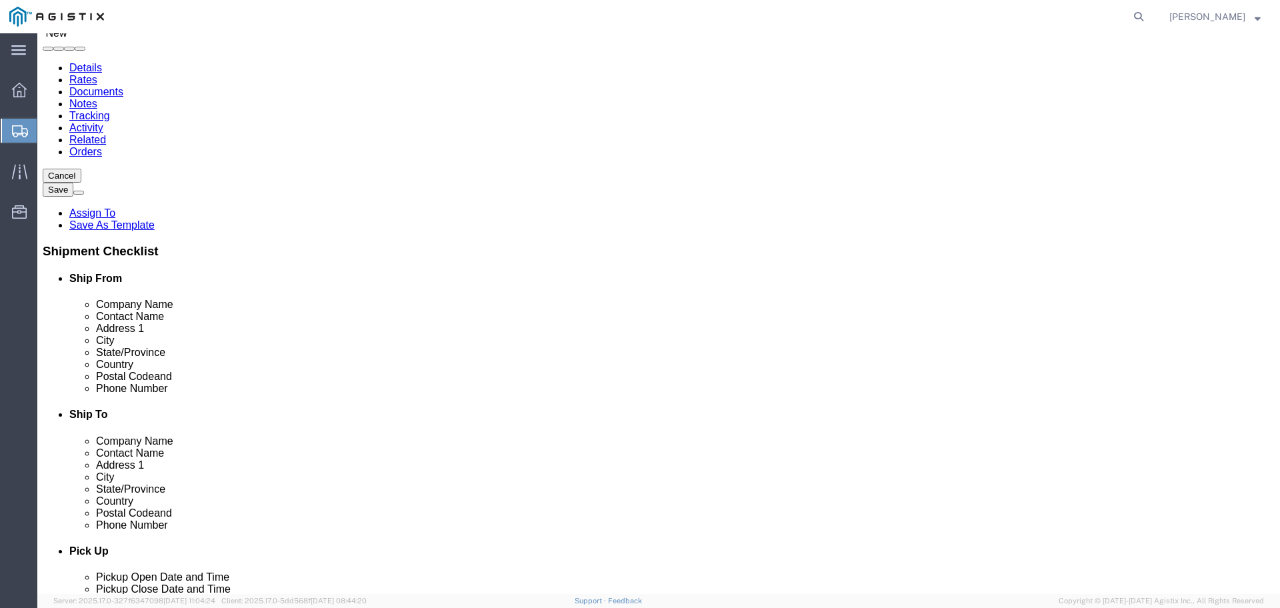
type input "MetaFLO C/O BlendPack LLC"
click input "text"
type input "PG&E"
click div "Location My Profile Location (OBSOLETE) [PERSON_NAME] SC - GC TRAILER (OBSOLETE…"
click input "text"
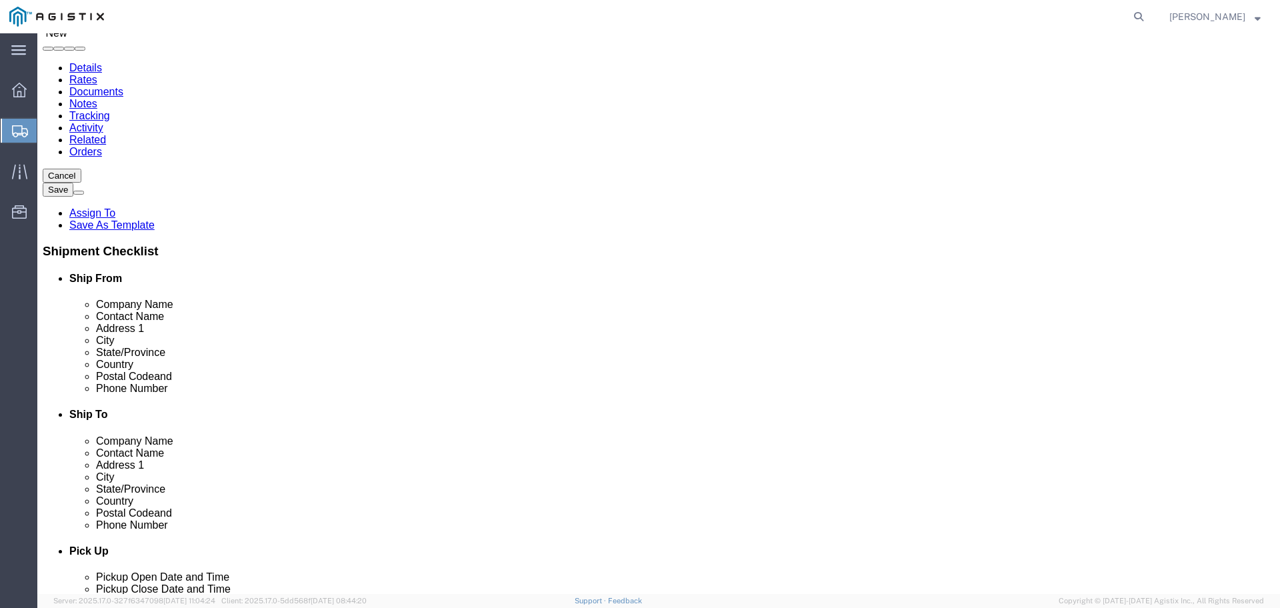
paste input "[PERSON_NAME]"
click input "[PERSON_NAME]"
type input "[PERSON_NAME]"
click input "text"
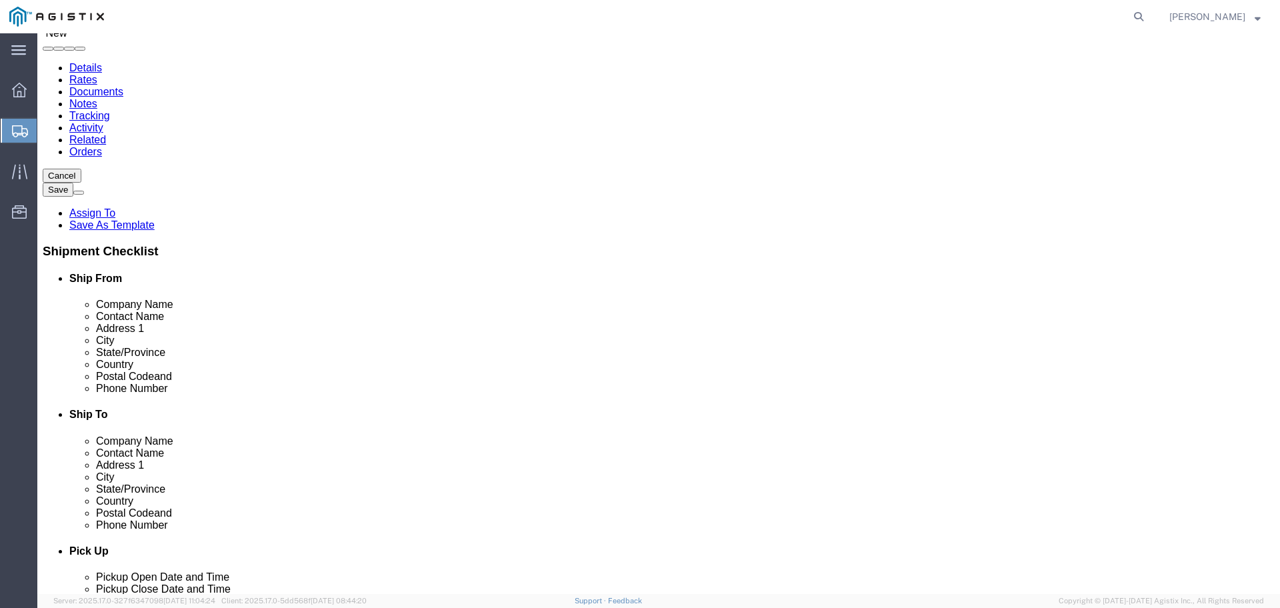
paste input "[STREET_ADDRESS]"
type input "[STREET_ADDRESS]"
click input "text"
type input "Chico"
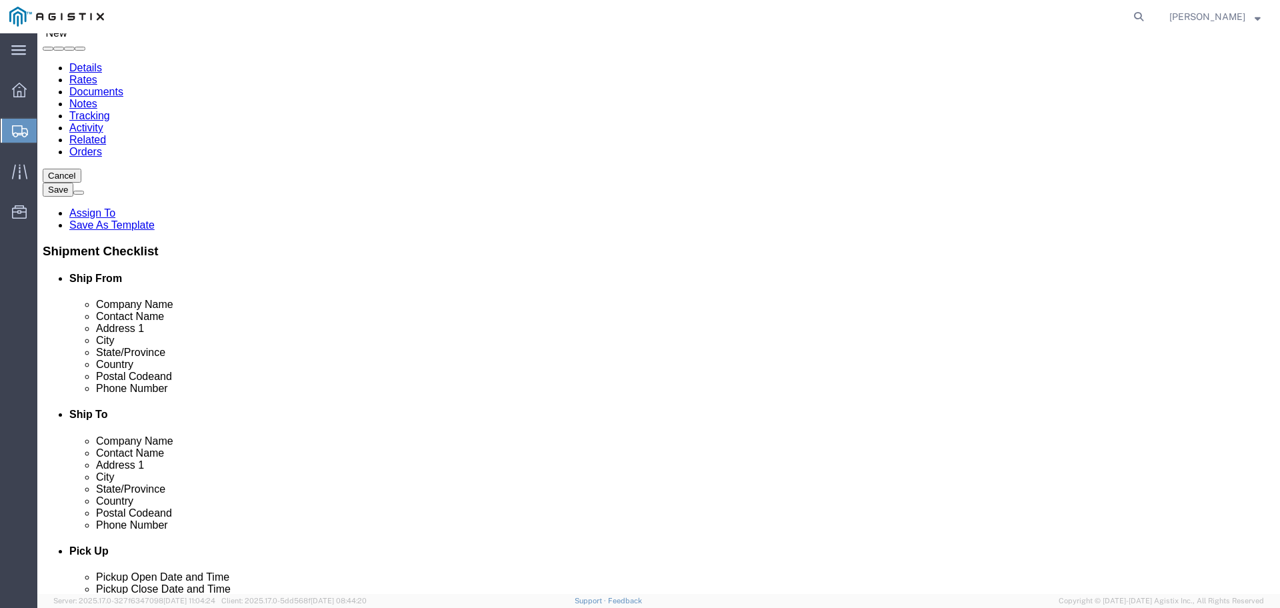
click label "City"
click input "Postal Code"
paste input "95928"
type input "95928"
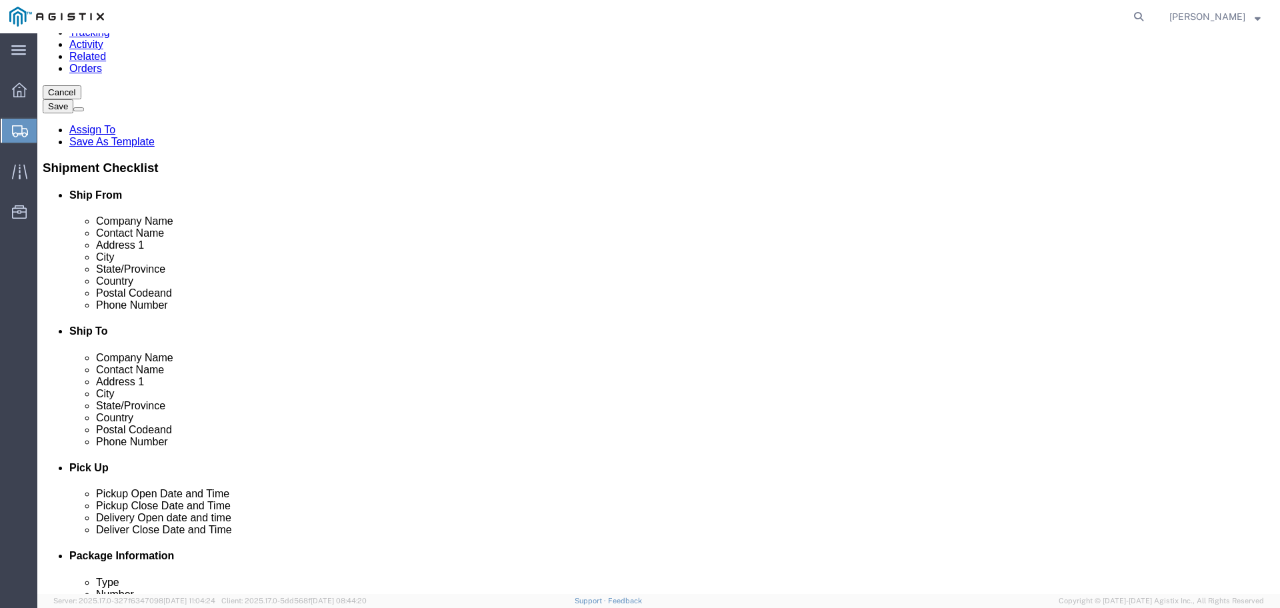
click input "text"
paste input "[PHONE_NUMBER]"
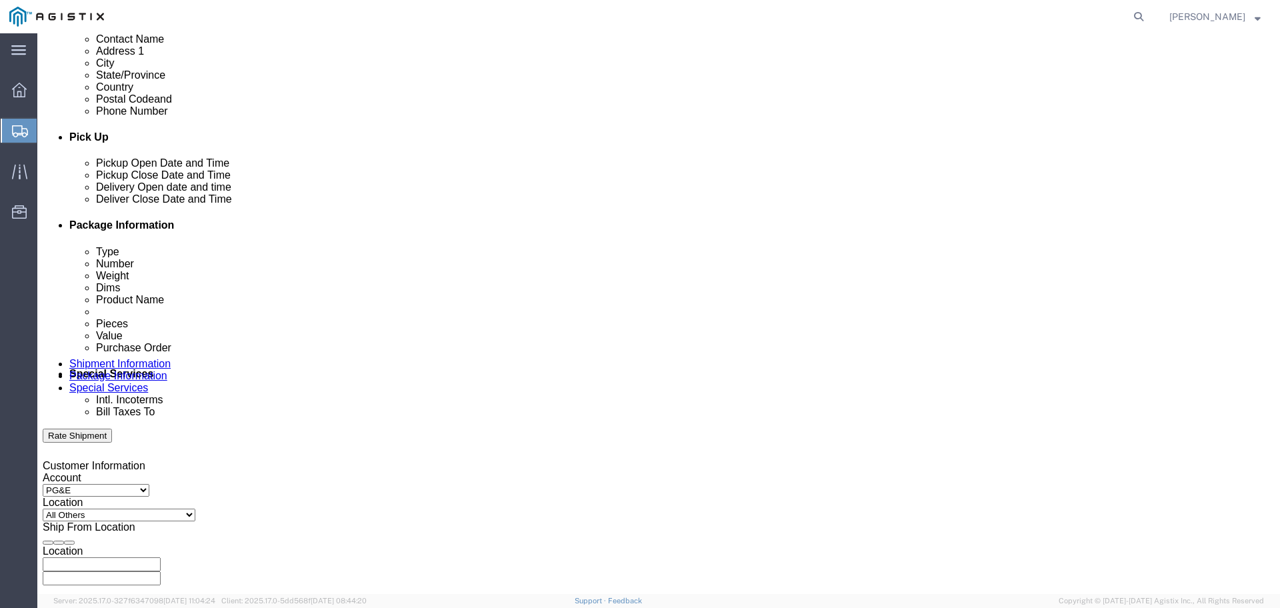
scroll to position [500, 0]
type input "[PHONE_NUMBER]"
click div "[DATE] 12:00 AM"
click input "10:00 PM"
click input "8:00 PM"
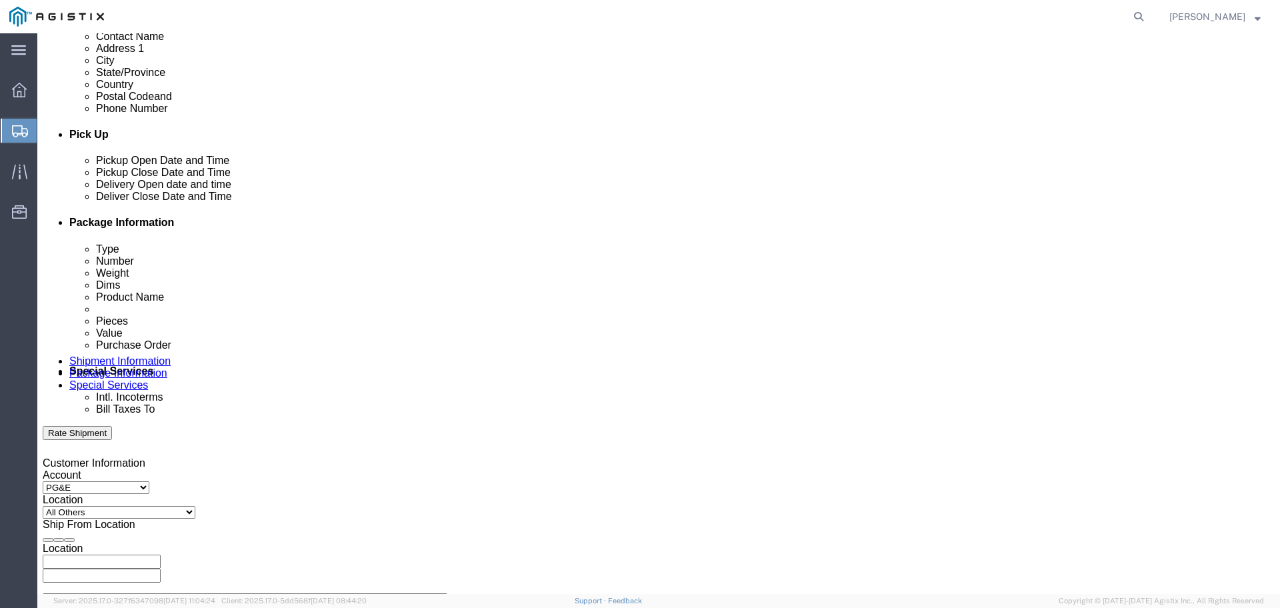
click input "8:00 PM"
click input "700 PM"
type input "7:30 AM"
click button "Apply"
click div "[DATE] 8:30 AM"
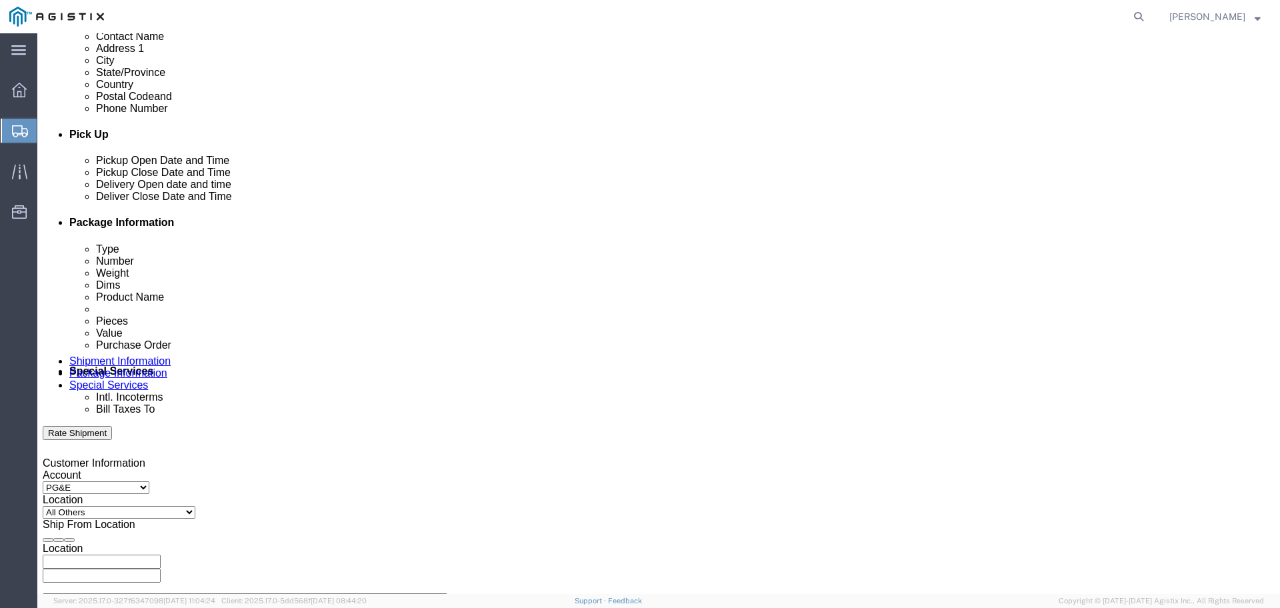
click input "3:30 AM"
type input "3:30 PM"
click button "Apply"
click div
click input "4:30 PM"
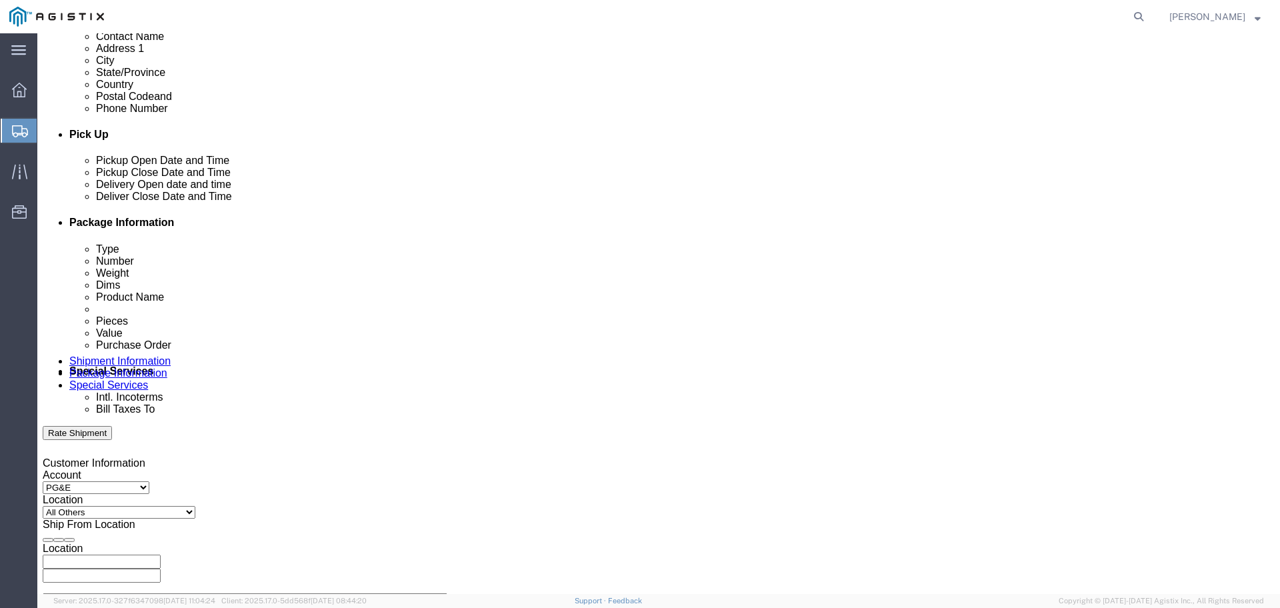
click input "8:30 PM"
click input "8:00 PM"
type input "8:00 AM"
click button "Apply"
click div
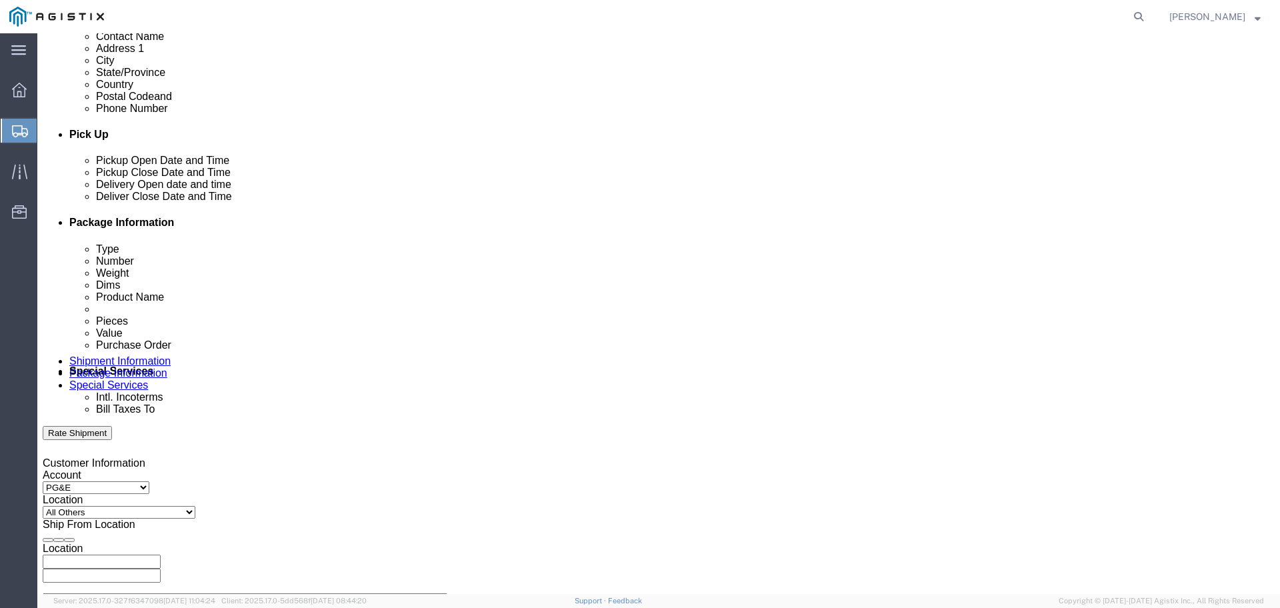
click input "4:00 AM"
type input "4:00 PM"
click button "Apply"
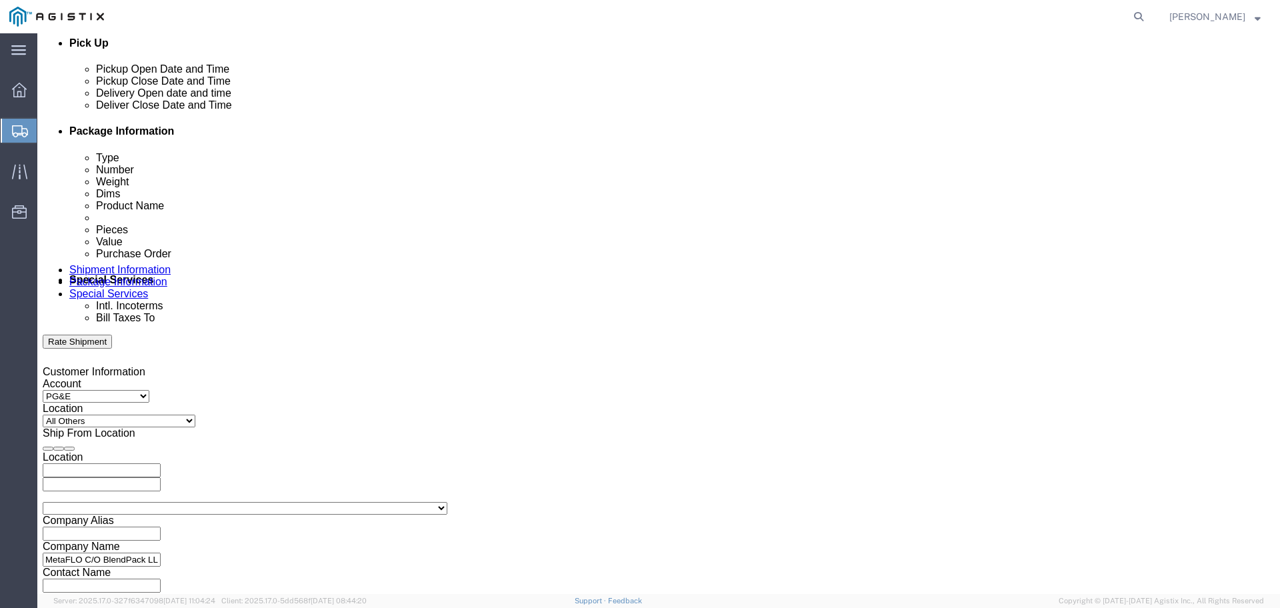
scroll to position [694, 0]
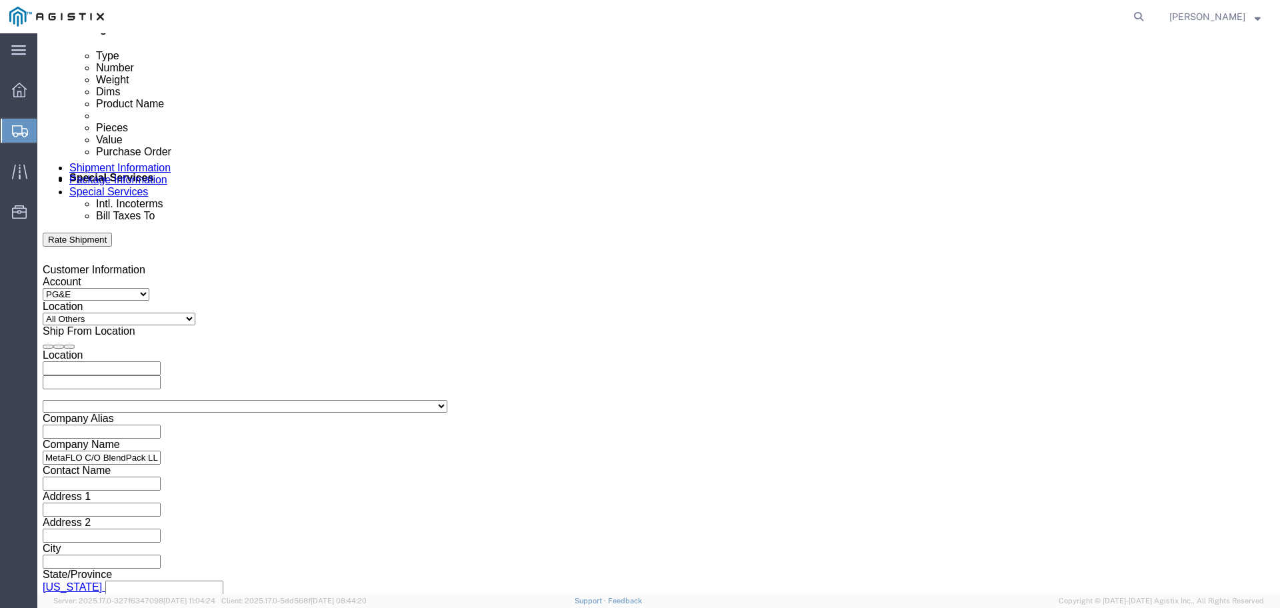
click input "text"
paste input "2701234636"
drag, startPoint x: 219, startPoint y: 241, endPoint x: 125, endPoint y: 377, distance: 165.4
click div "Select Account Type Activity ID Airline Appointment Number ASN Batch Request # …"
type input "2701234636"
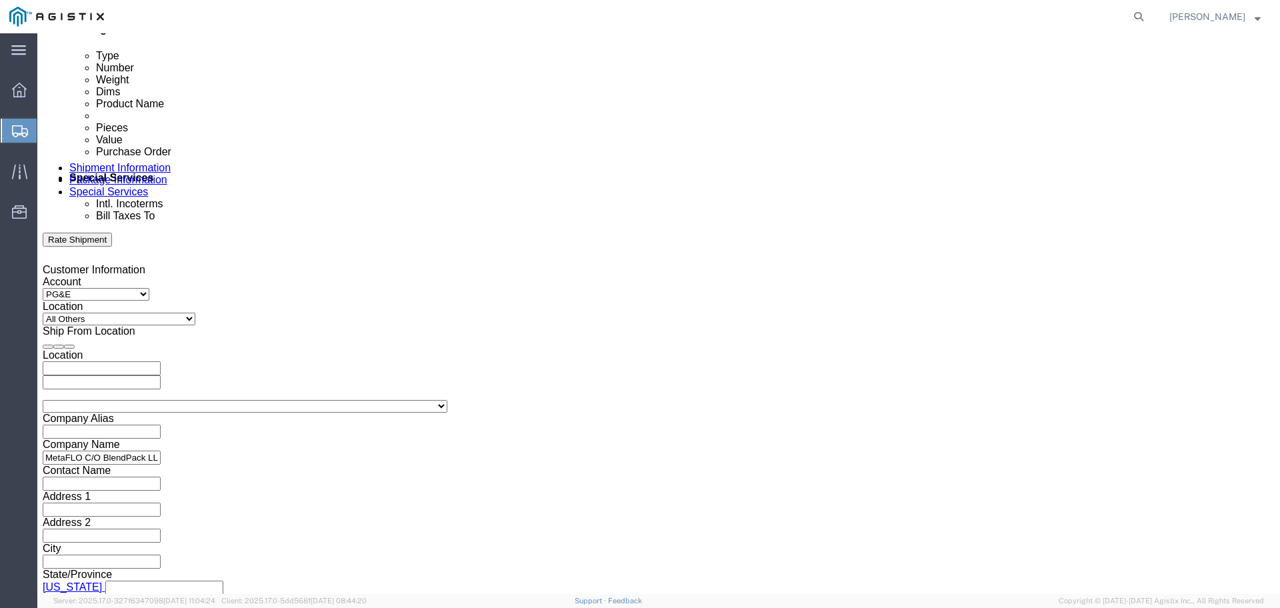
click select "Select Air Less than Truckload Multi-Leg Ocean Freight Rail Small Parcel Truckl…"
select select "TL"
click select "Select Air Less than Truckload Multi-Leg Ocean Freight Rail Small Parcel Truckl…"
click select "Select 1-Ton (PSS) 10 Wheel 10 Yard Dump Truck 20 Yard Dump Truck Bobtail Botto…"
select select "FLBD"
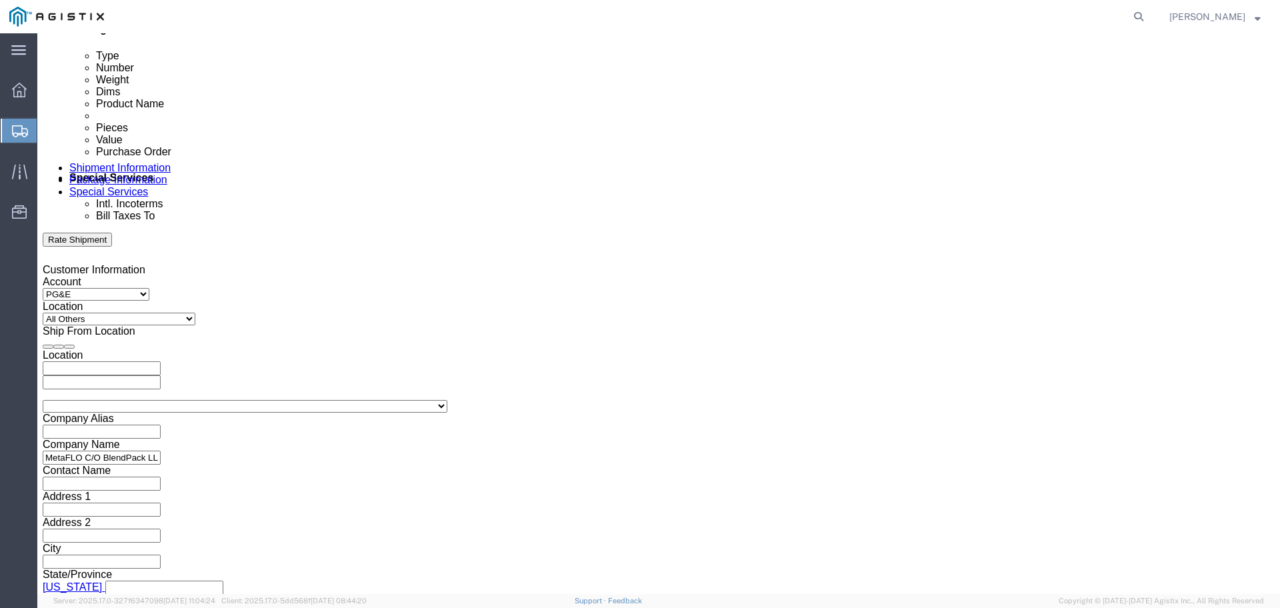
click select "Select 1-Ton (PSS) 10 Wheel 10 Yard Dump Truck 20 Yard Dump Truck Bobtail Botto…"
click select "Select 35 Feet 20 Feet 28 Feet 53 Feet 40 Feet 48 Feet"
select select "53FT"
click select "Select 35 Feet 20 Feet 28 Feet 53 Feet 40 Feet 48 Feet"
click button "Continue"
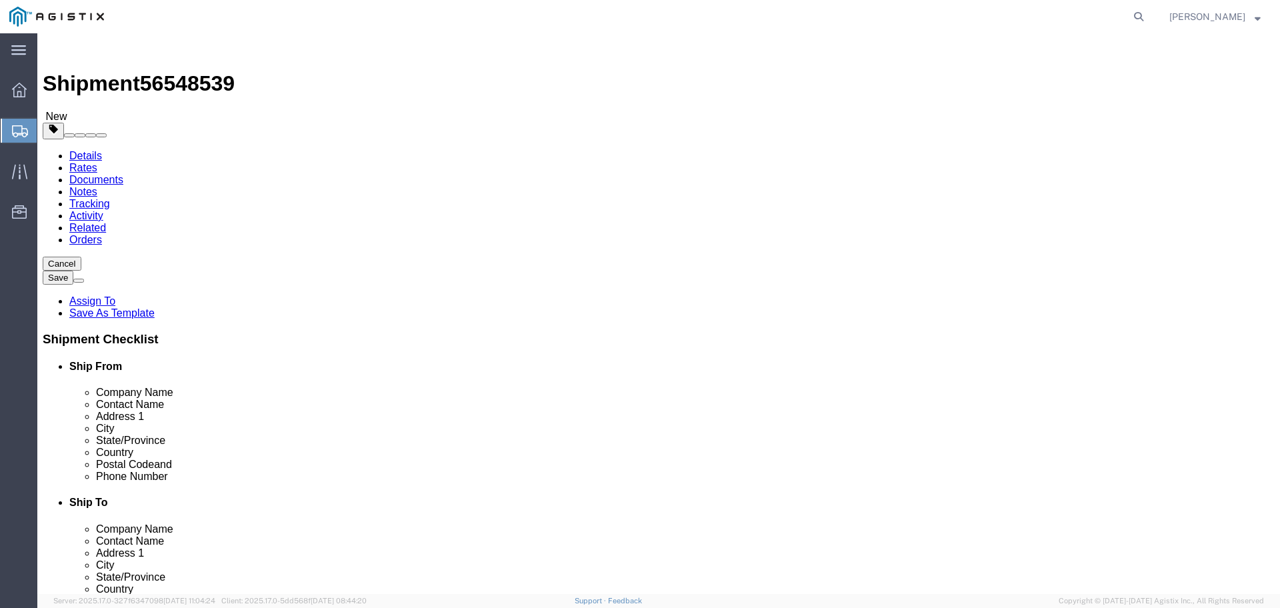
click select "Select Bulk Bundle(s) Cardboard Box(es) Carton(s) Crate(s) Drum(s) (Fiberboard)…"
select select "PSNS"
click select "Select Bulk Bundle(s) Cardboard Box(es) Carton(s) Crate(s) Drum(s) (Fiberboard)…"
click input "1"
type input "880"
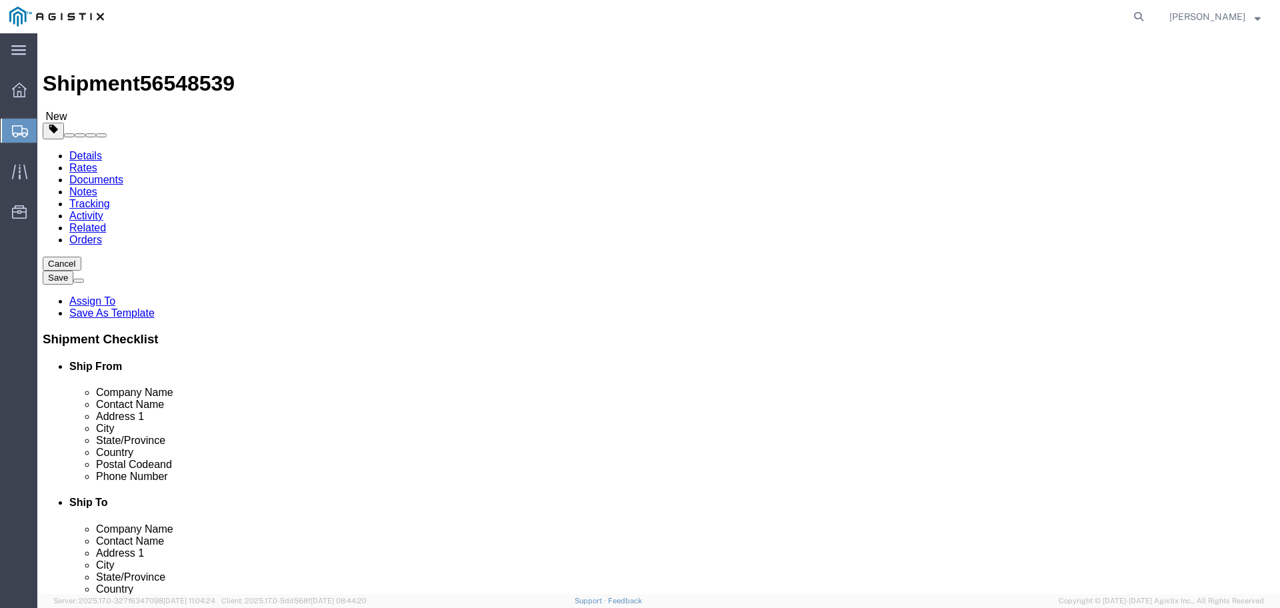
click input "text"
type input "48"
click input "text"
type input "40"
click input "text"
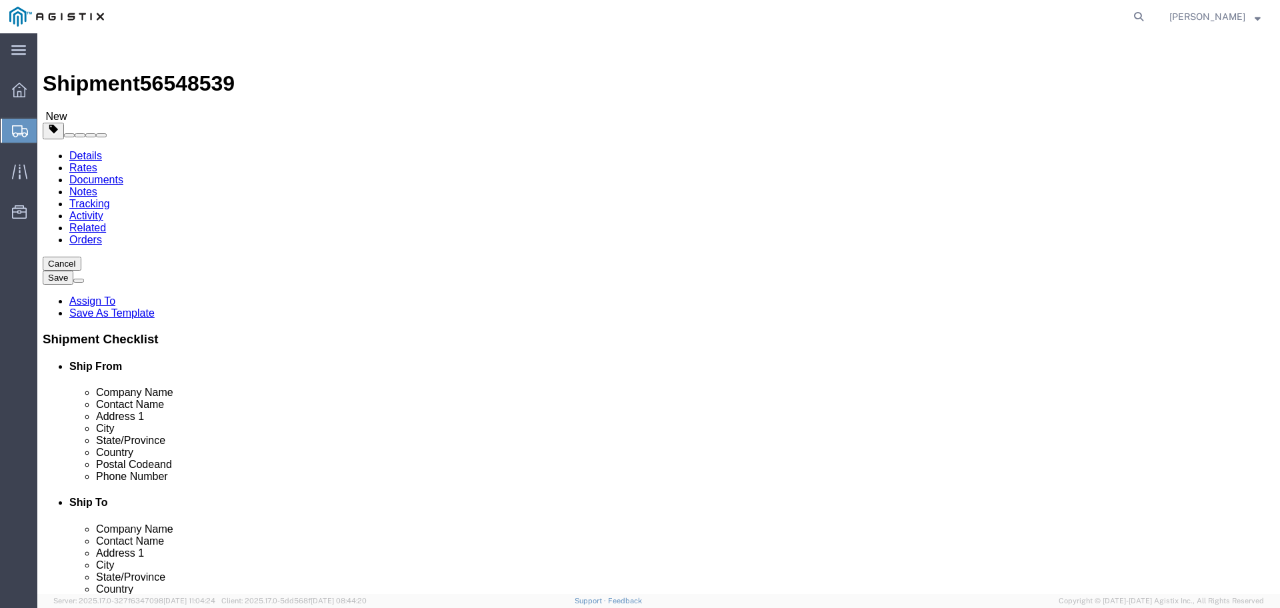
type input "52"
drag, startPoint x: 211, startPoint y: 334, endPoint x: 159, endPoint y: 327, distance: 52.5
click div "Weight 0.00 Select kgs lbs Ship. t°"
type input "46200"
drag, startPoint x: 336, startPoint y: 304, endPoint x: 315, endPoint y: 303, distance: 21.3
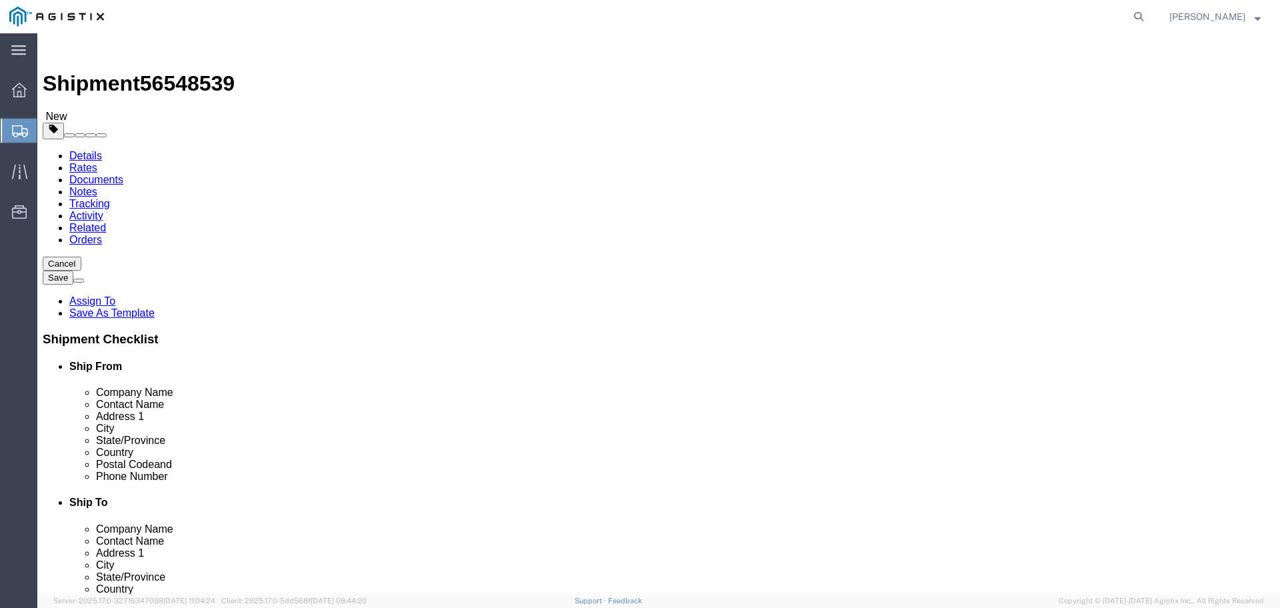
click div "Length 48 x Width 40 x Height 52 Select cm ft in"
type input "44"
click link "Add Content"
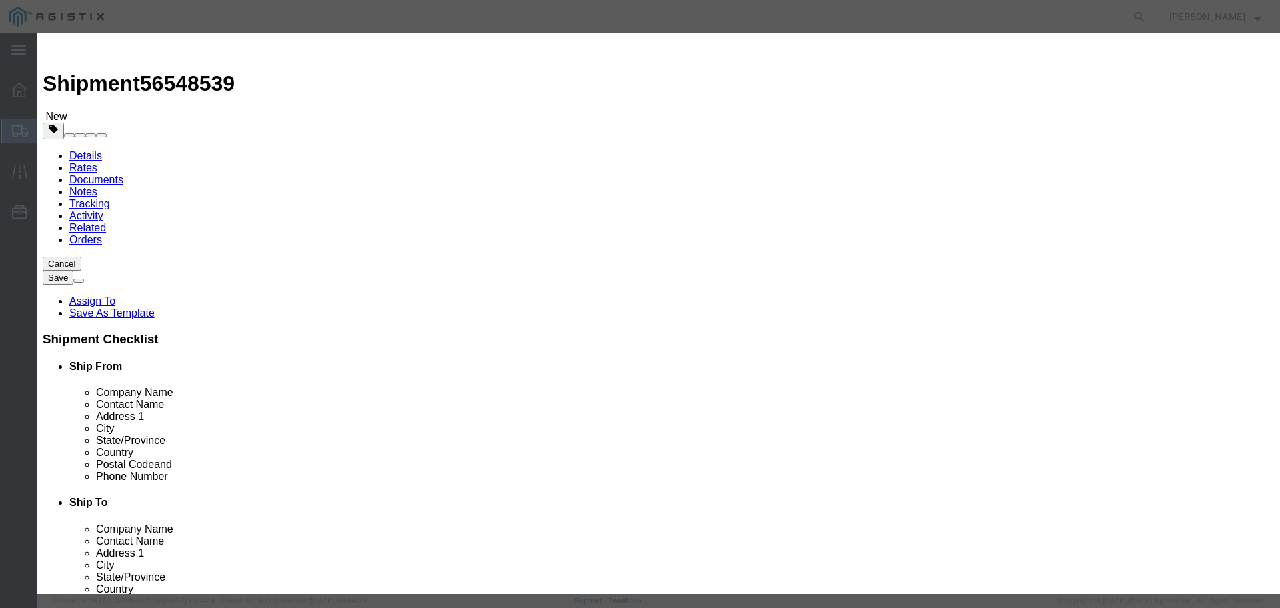
click input "text"
type input "MF003"
click span "Name:"
select select
select select "USD"
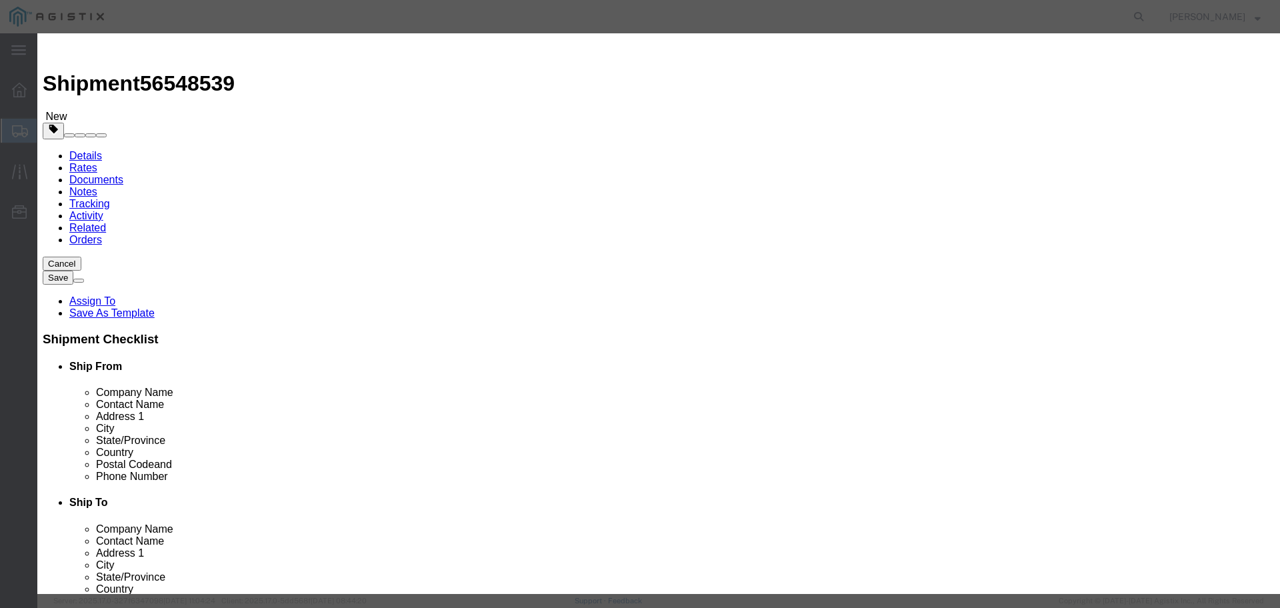
type input "METAFLO MF003"
type input "M490839"
type input "METAFLO MF003"
click input "text"
type input "880"
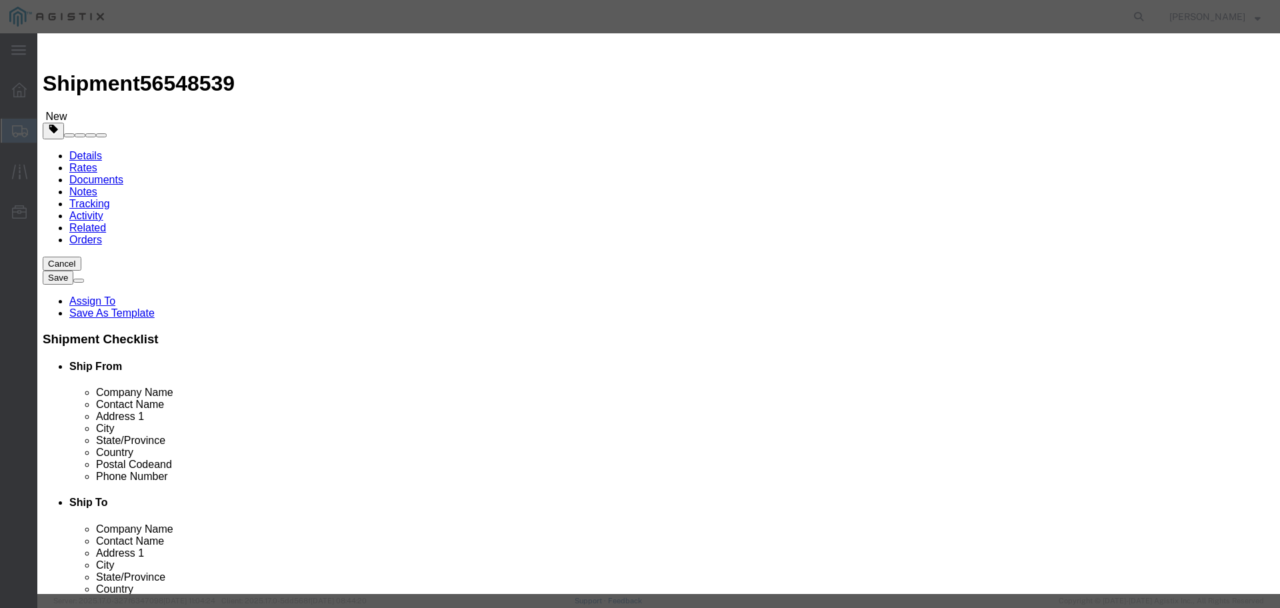
click select "Select Bag Barrels 100Board Feet Bottle Box Blister Pack Carats Can Capsule Car…"
select select "BAG"
click select "Select Bag Barrels 100Board Feet Bottle Box Blister Pack Carats Can Capsule Car…"
click input "text"
type input "58520"
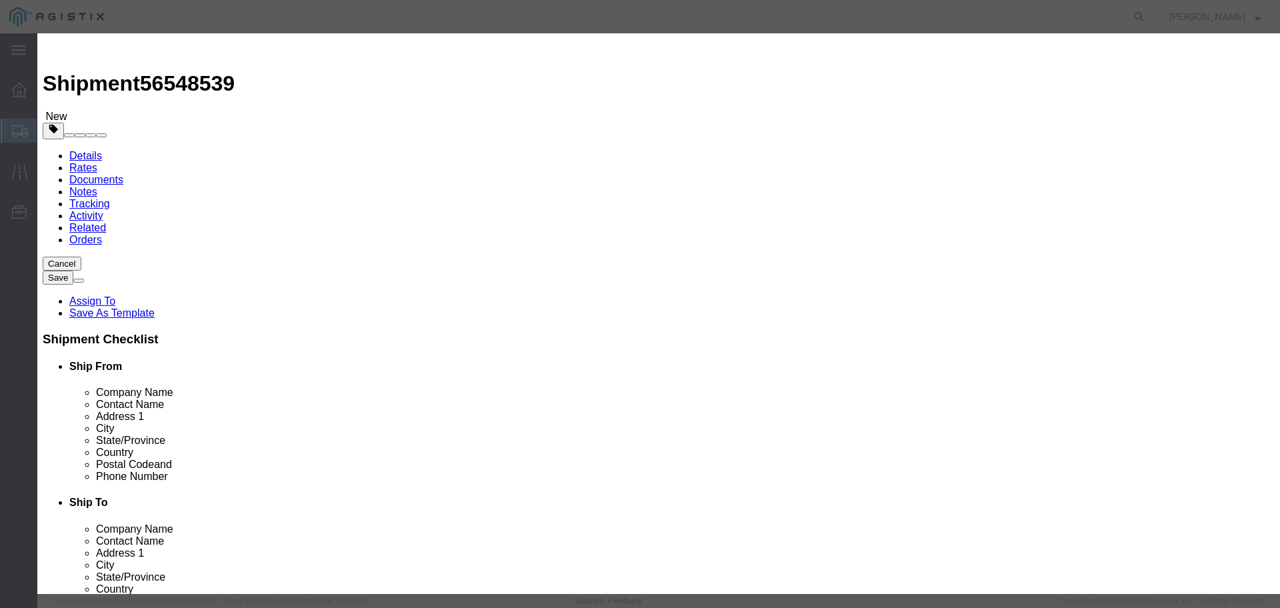
click button "Save & Close"
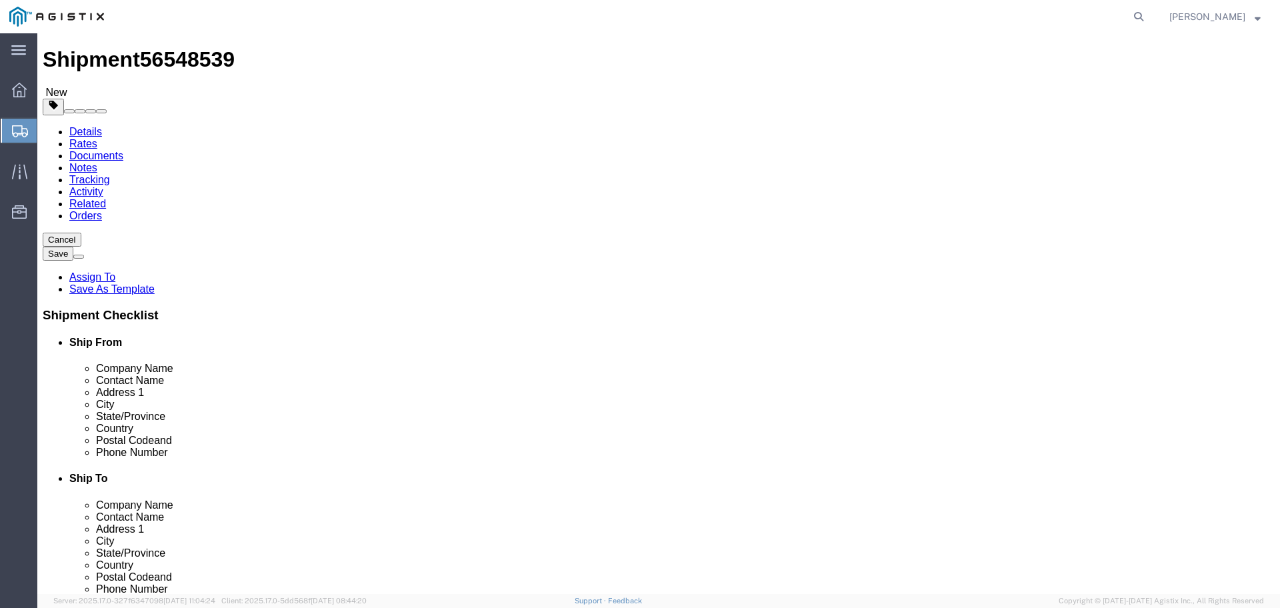
scroll to position [37, 0]
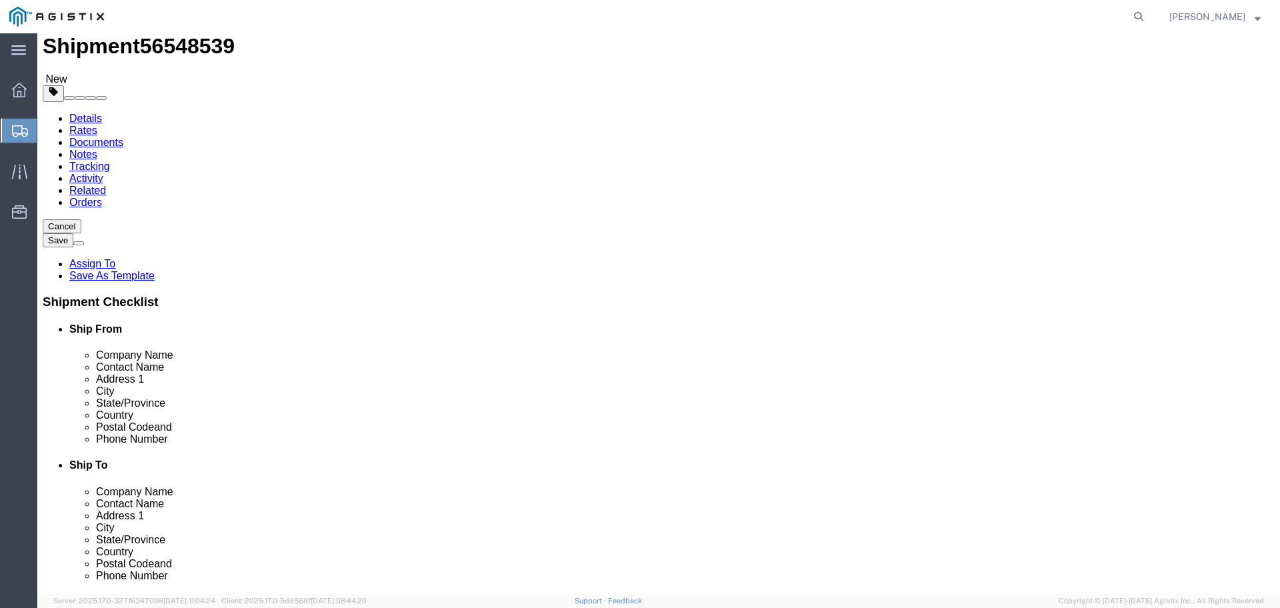
click button "Continue"
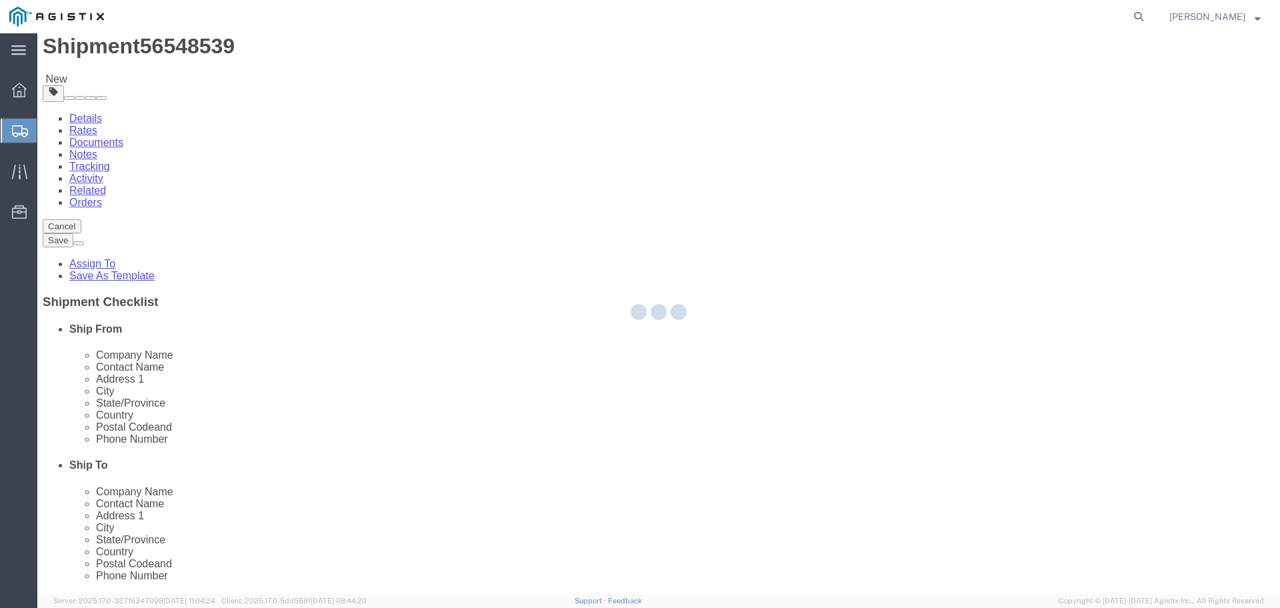
select select
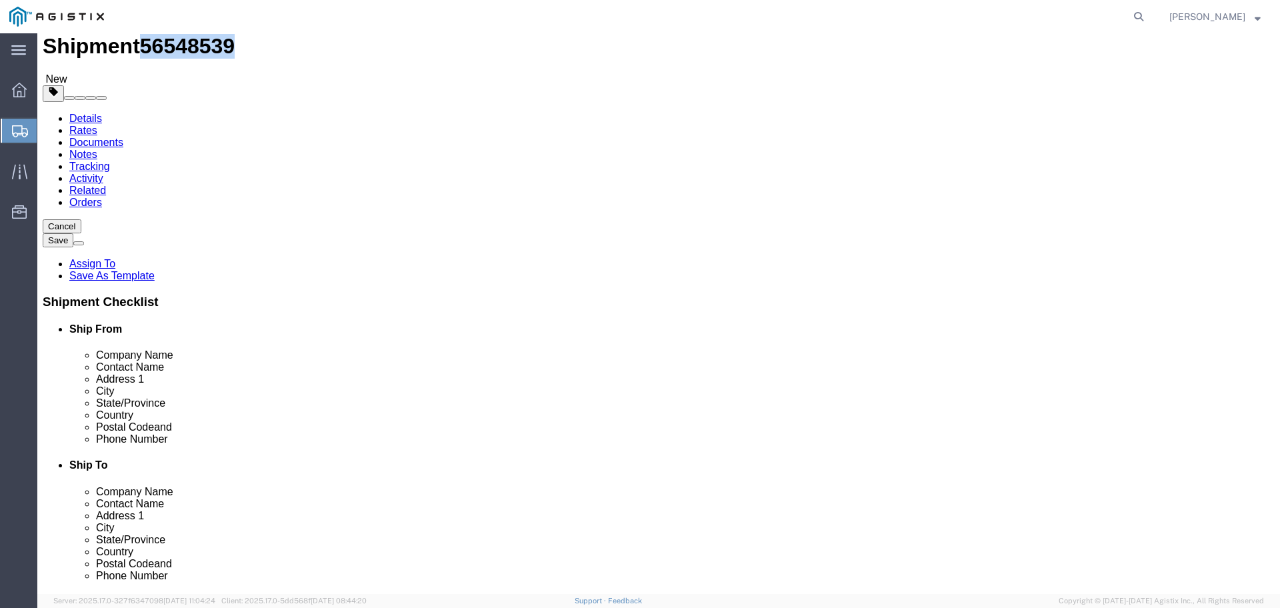
drag, startPoint x: 181, startPoint y: 15, endPoint x: 112, endPoint y: 13, distance: 69.4
click span "56548539"
copy span "56548539"
click button "Select one or more"
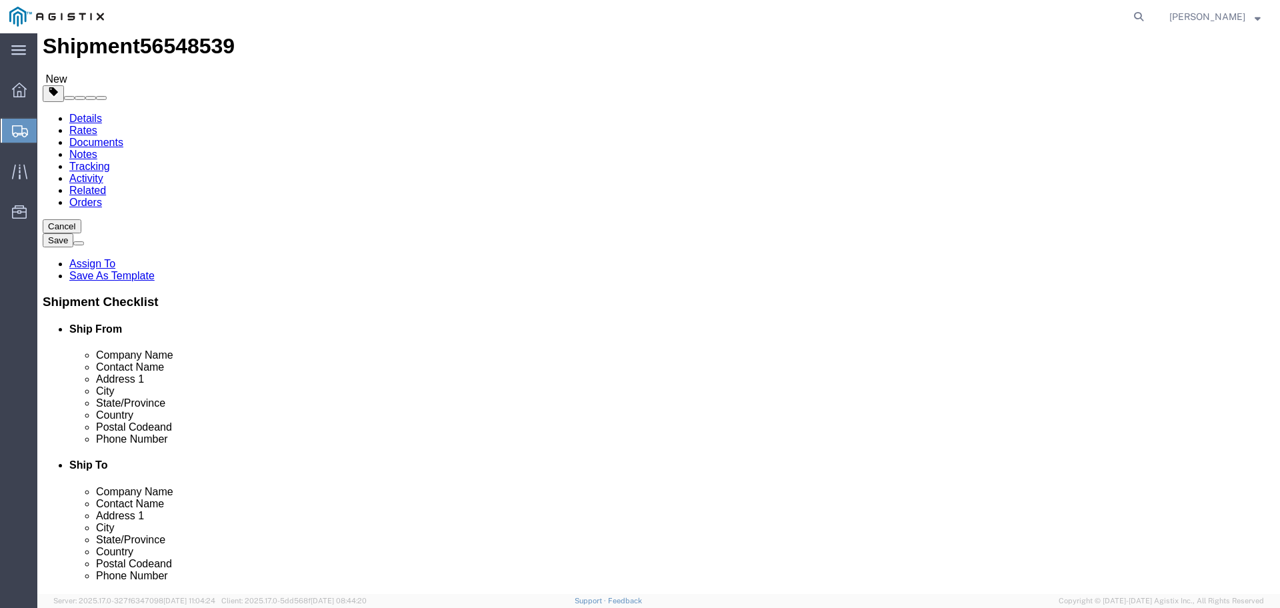
click span "Tarp Required"
select select "VEHICLE_TARP_REQUIRED_FLAG"
click textarea
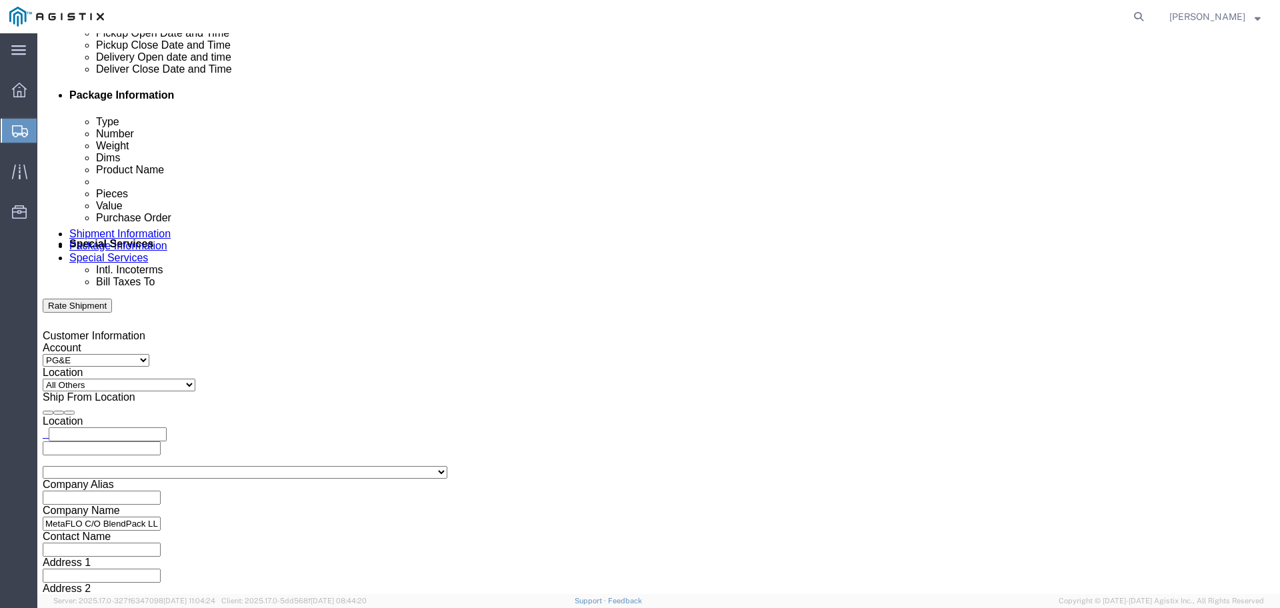
scroll to position [704, 0]
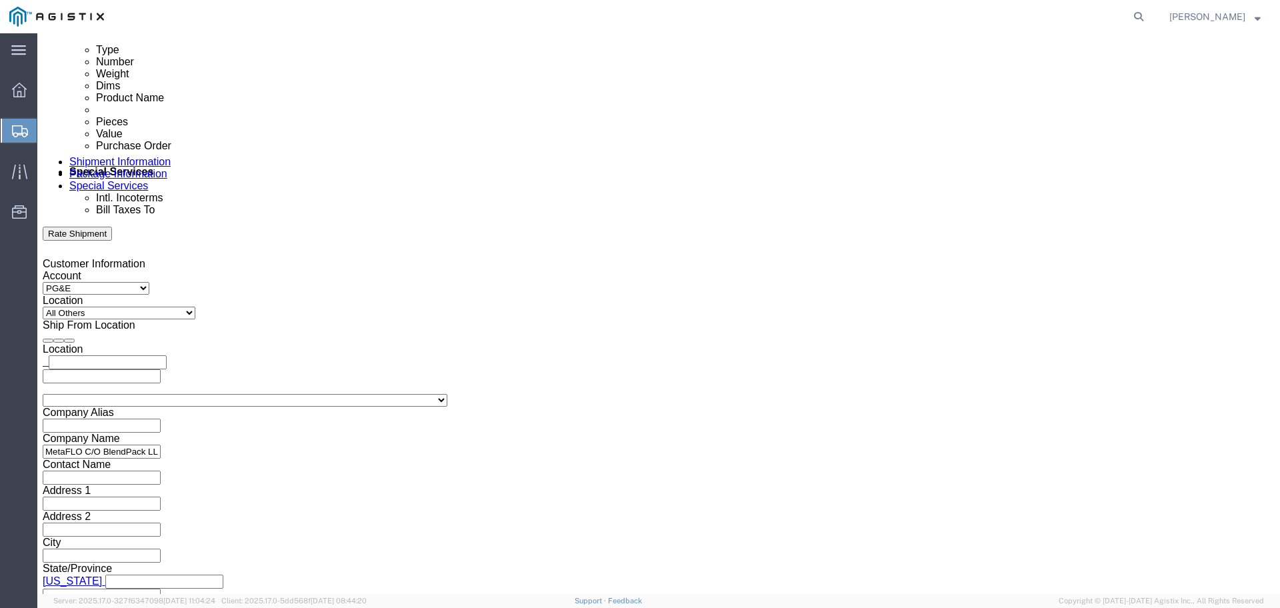
type textarea "Please contact the receiver before delivery."
click input "text"
type input "[EMAIL_ADDRESS][DOMAIN_NAME]"
click input "BOL"
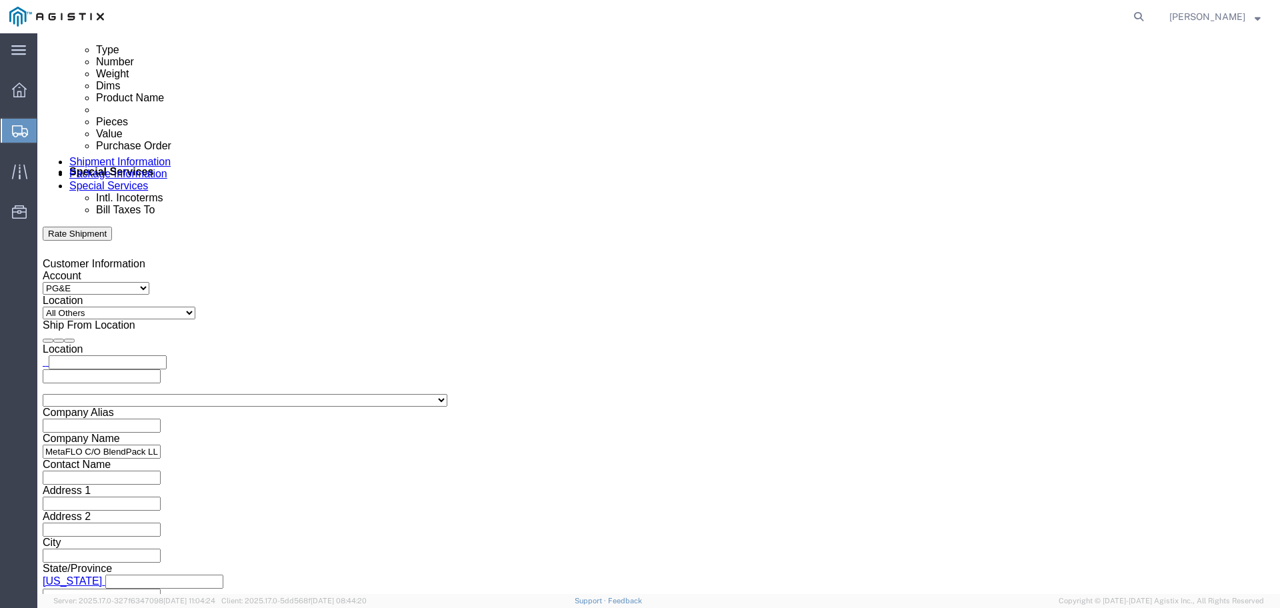
checkbox input "true"
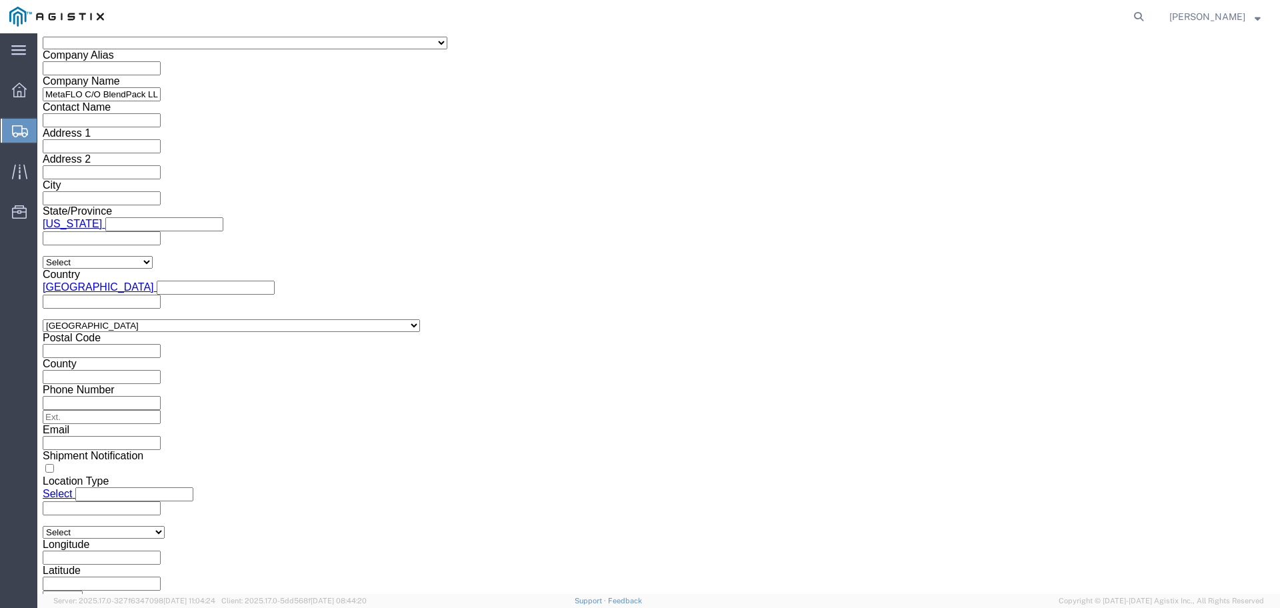
scroll to position [1204, 0]
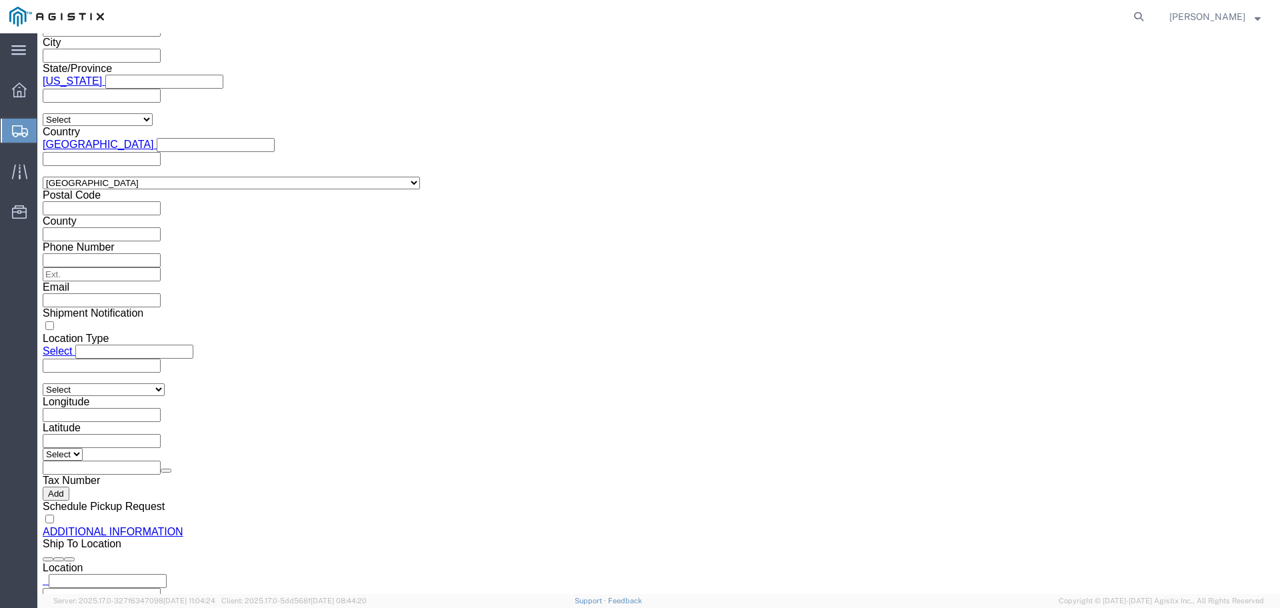
click button "Rate Shipment"
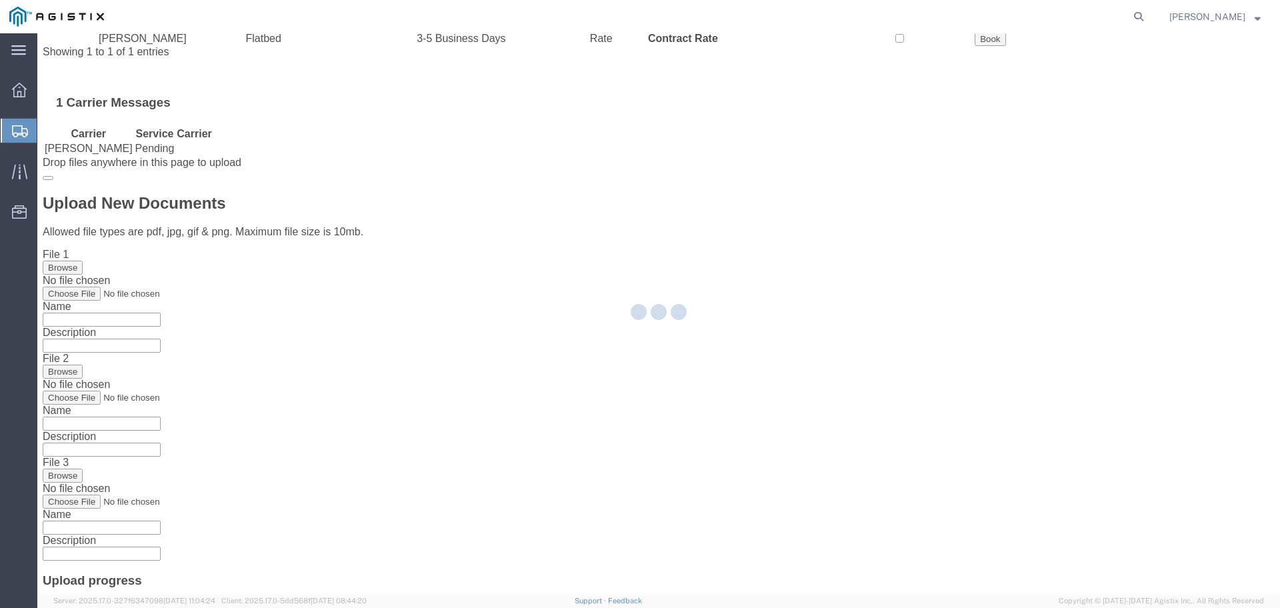
scroll to position [0, 0]
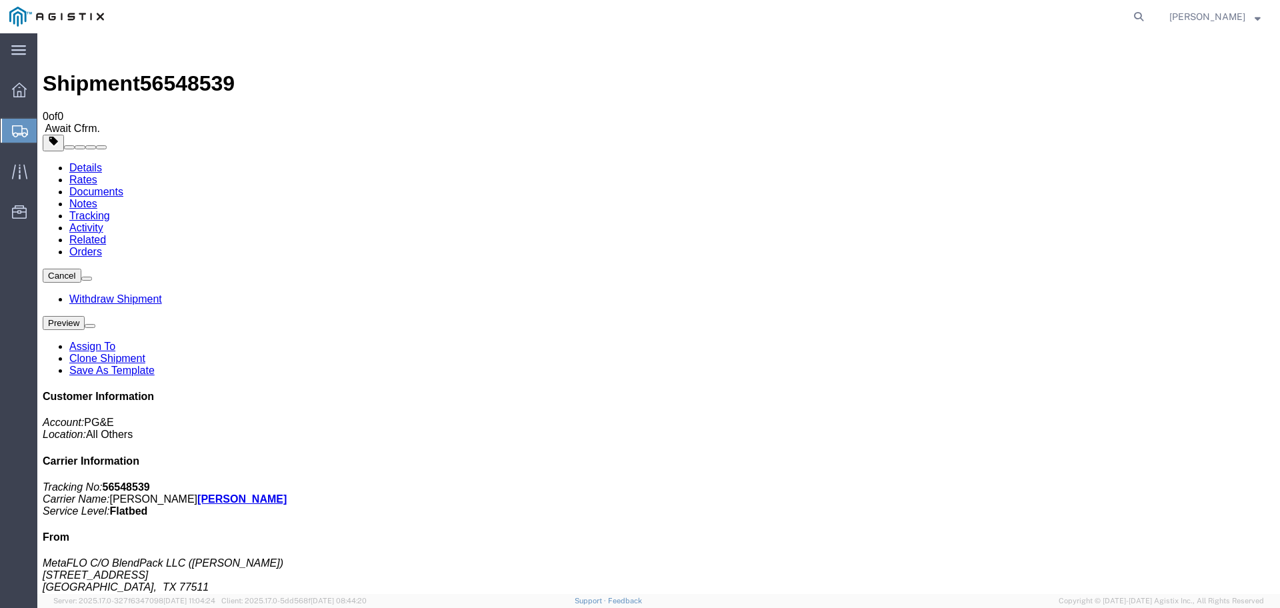
click at [0, 0] on span "Shipment Manager" at bounding box center [0, 0] width 0 height 0
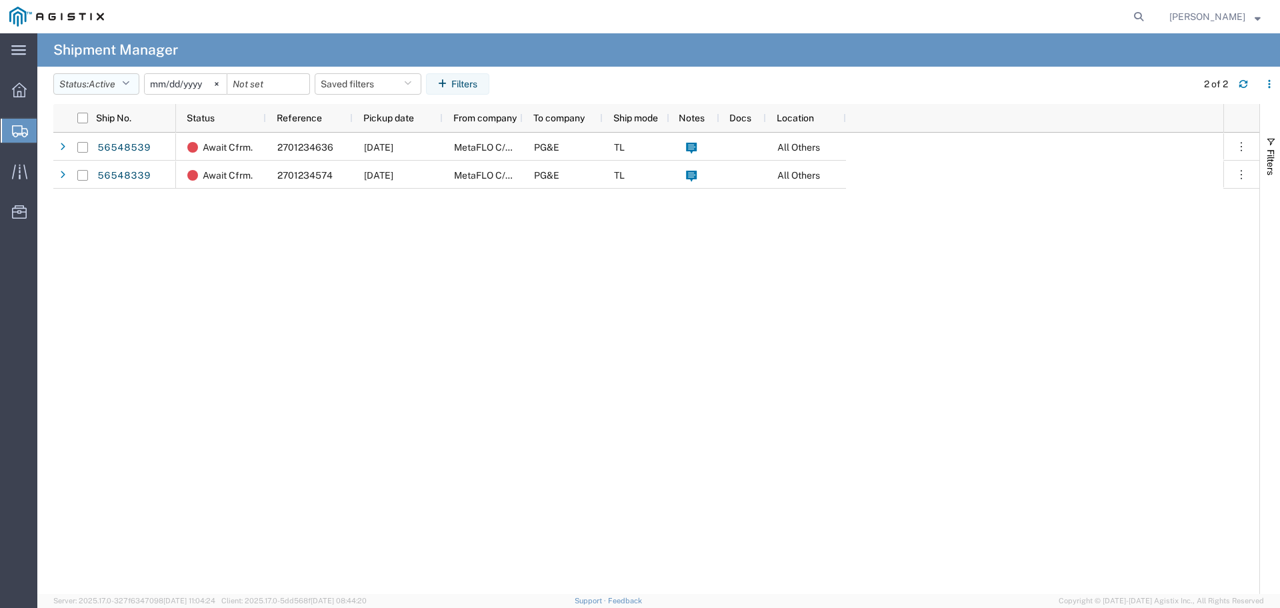
click at [114, 84] on span "Active" at bounding box center [102, 84] width 27 height 11
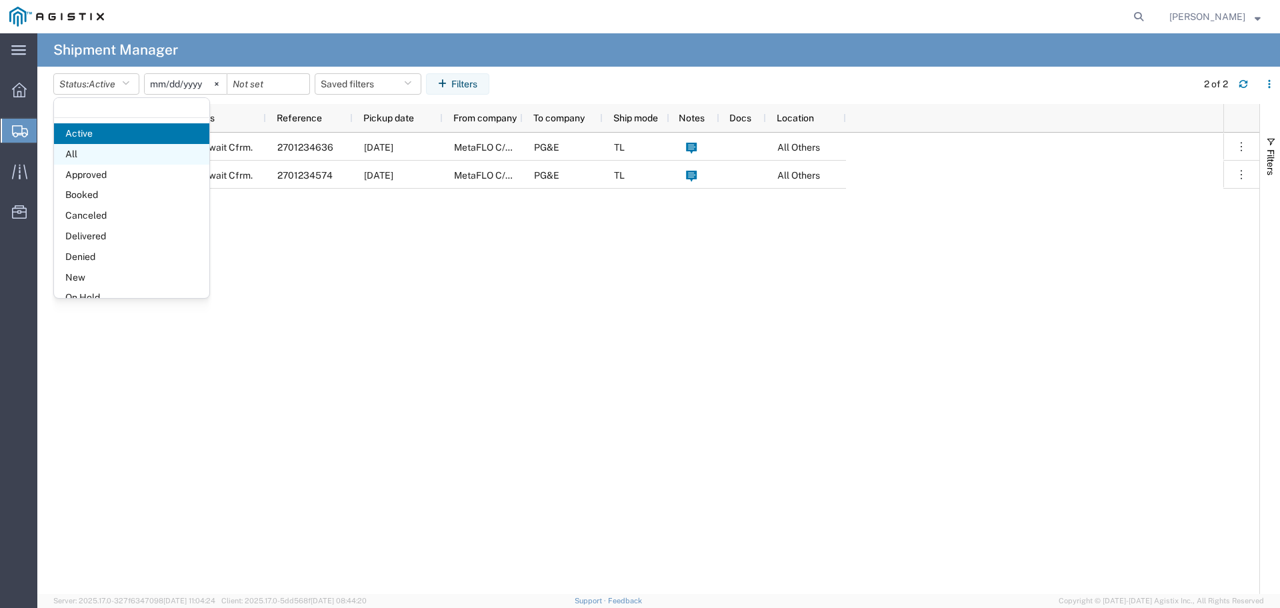
click at [107, 149] on span "All" at bounding box center [131, 154] width 155 height 21
